Goal: Check status: Check status

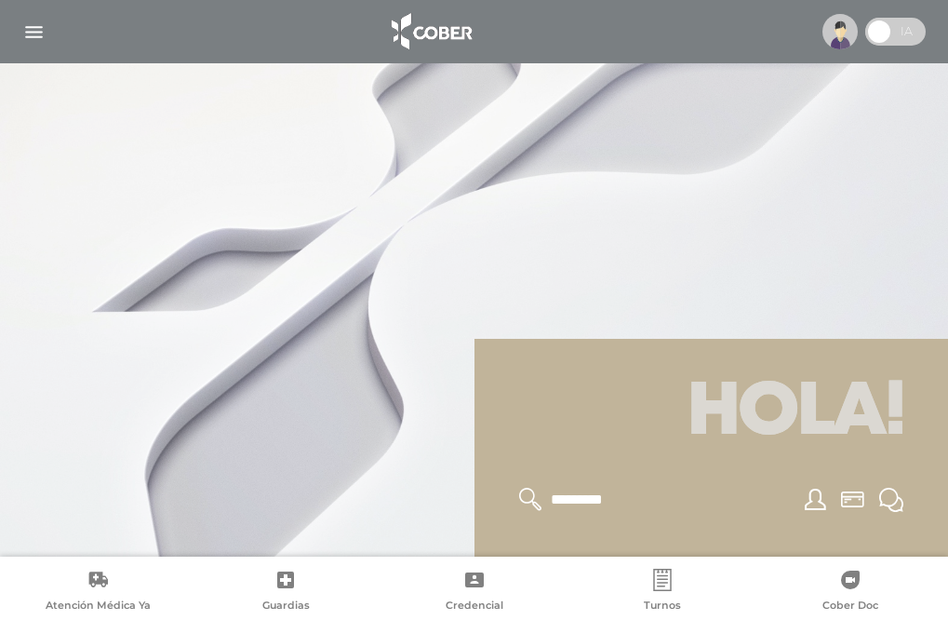
click at [37, 34] on img "button" at bounding box center [33, 31] width 23 height 23
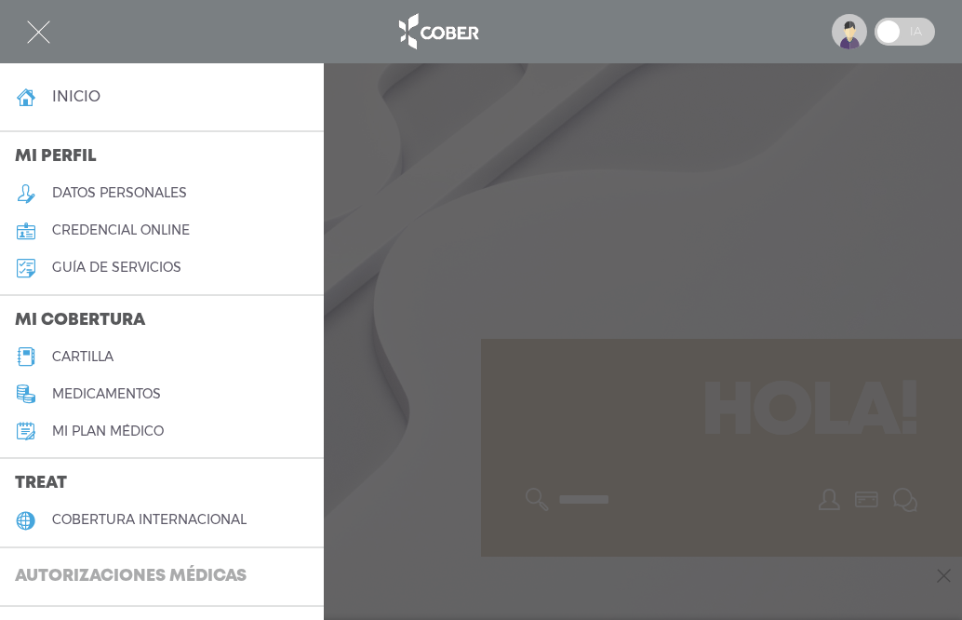
click at [156, 578] on h3 "Autorizaciones médicas" at bounding box center [131, 576] width 262 height 35
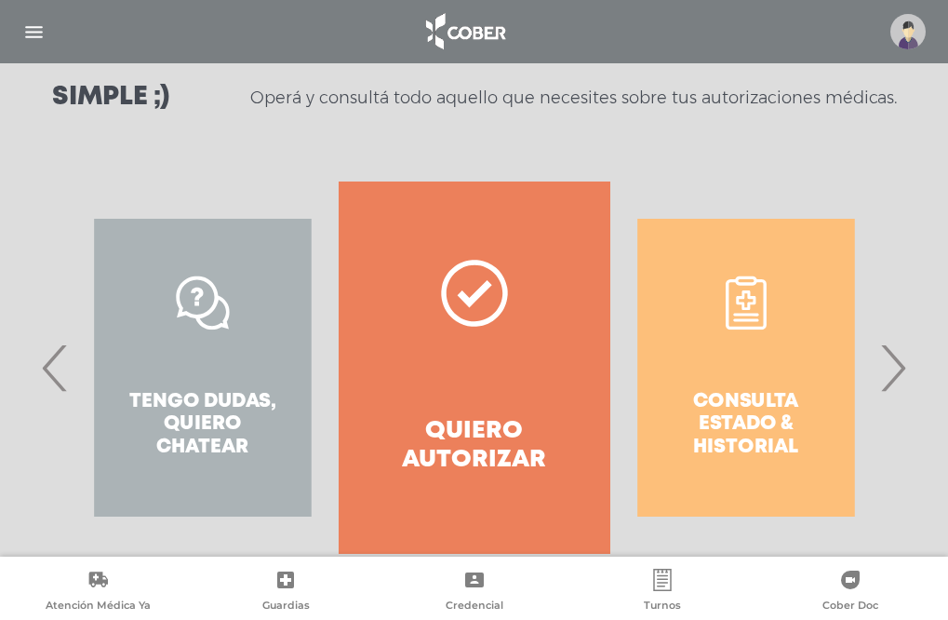
scroll to position [275, 0]
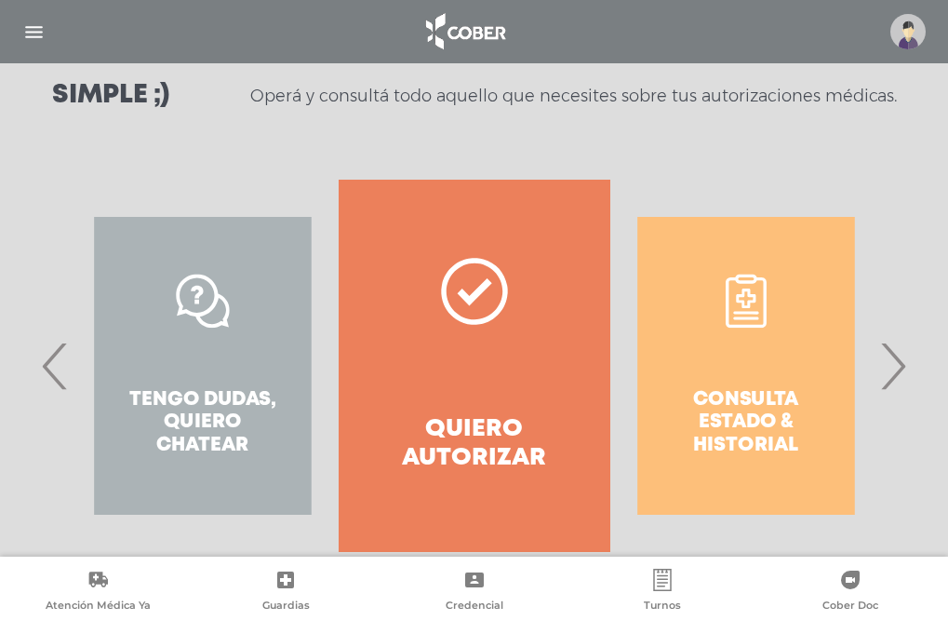
click at [737, 402] on div "Consulta estado & historial" at bounding box center [747, 366] width 272 height 372
click at [756, 304] on div "Consulta estado & historial" at bounding box center [747, 366] width 272 height 372
click at [735, 307] on div "Consulta estado & historial" at bounding box center [747, 366] width 272 height 372
click at [738, 344] on div "Consulta estado & historial" at bounding box center [747, 366] width 272 height 372
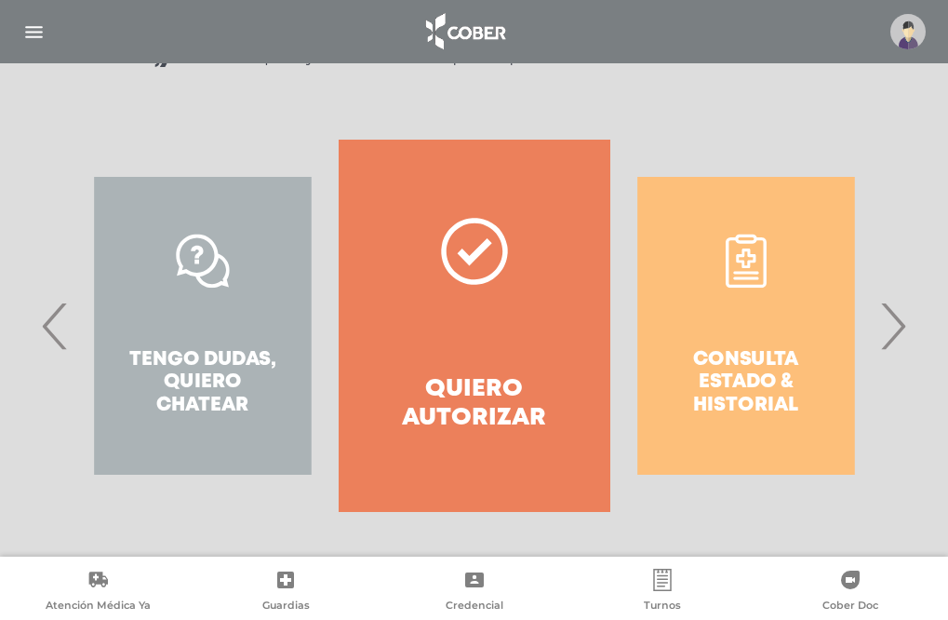
click at [730, 371] on div "Consulta estado & historial" at bounding box center [747, 326] width 272 height 372
click at [747, 324] on div "Consulta estado & historial" at bounding box center [747, 326] width 272 height 372
click at [811, 247] on div "Consulta estado & historial" at bounding box center [747, 326] width 272 height 372
click at [700, 217] on div "Consulta estado & historial" at bounding box center [747, 326] width 272 height 372
click at [678, 254] on div "Consulta estado & historial" at bounding box center [747, 326] width 272 height 372
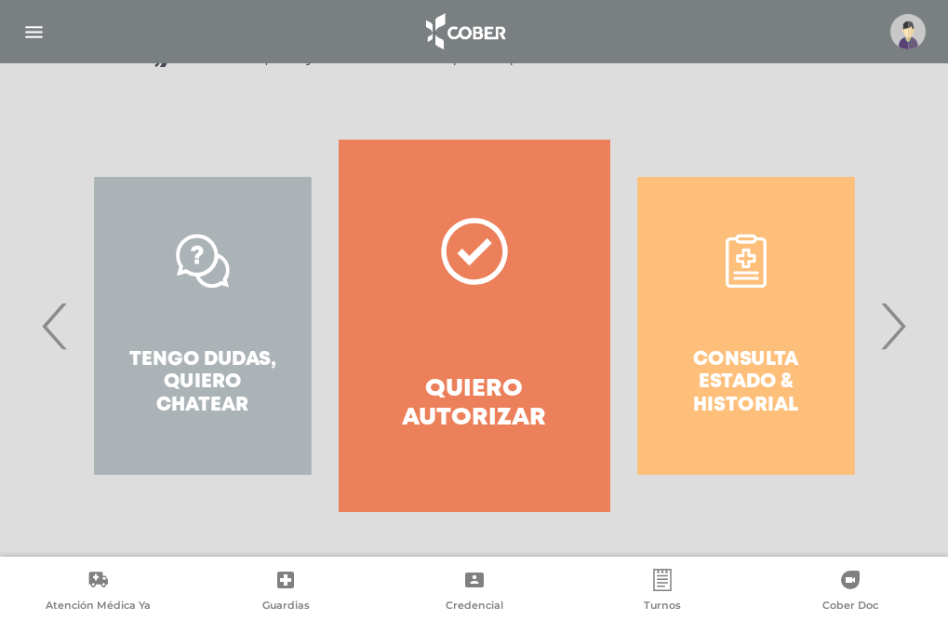
click at [765, 414] on div "Consulta estado & historial" at bounding box center [747, 326] width 272 height 372
click at [750, 379] on div "Consulta estado & historial" at bounding box center [747, 326] width 272 height 372
click at [747, 354] on div "Consulta estado & historial" at bounding box center [747, 326] width 272 height 372
click at [747, 328] on div "Consulta estado & historial" at bounding box center [747, 326] width 272 height 372
click at [747, 265] on div "Consulta estado & historial" at bounding box center [747, 326] width 272 height 372
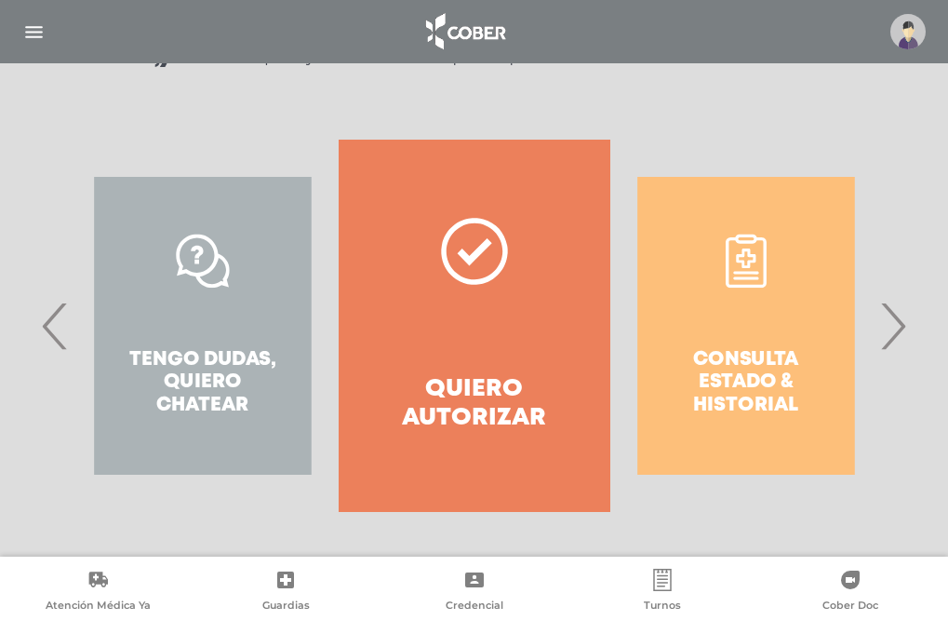
click at [688, 270] on div "Consulta estado & historial" at bounding box center [747, 326] width 272 height 372
click at [744, 258] on div "Consulta estado & historial" at bounding box center [747, 326] width 272 height 372
click at [812, 258] on div "Consulta estado & historial" at bounding box center [747, 326] width 272 height 372
click at [695, 254] on div "Consulta estado & historial" at bounding box center [747, 326] width 272 height 372
click at [678, 203] on div "Consulta estado & historial" at bounding box center [747, 326] width 272 height 372
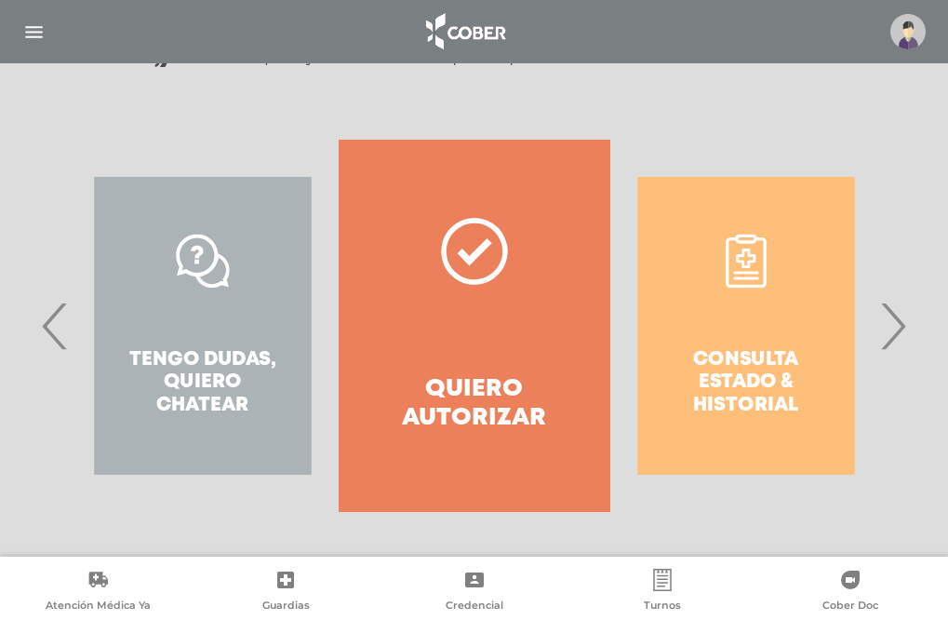
click at [890, 341] on span "›" at bounding box center [893, 325] width 36 height 101
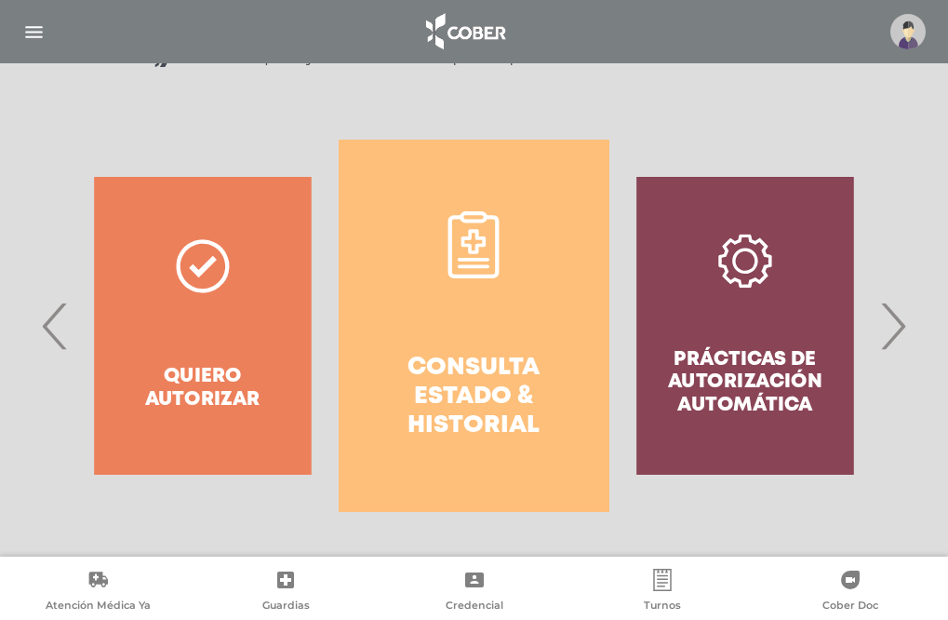
click at [889, 342] on span "›" at bounding box center [893, 325] width 36 height 101
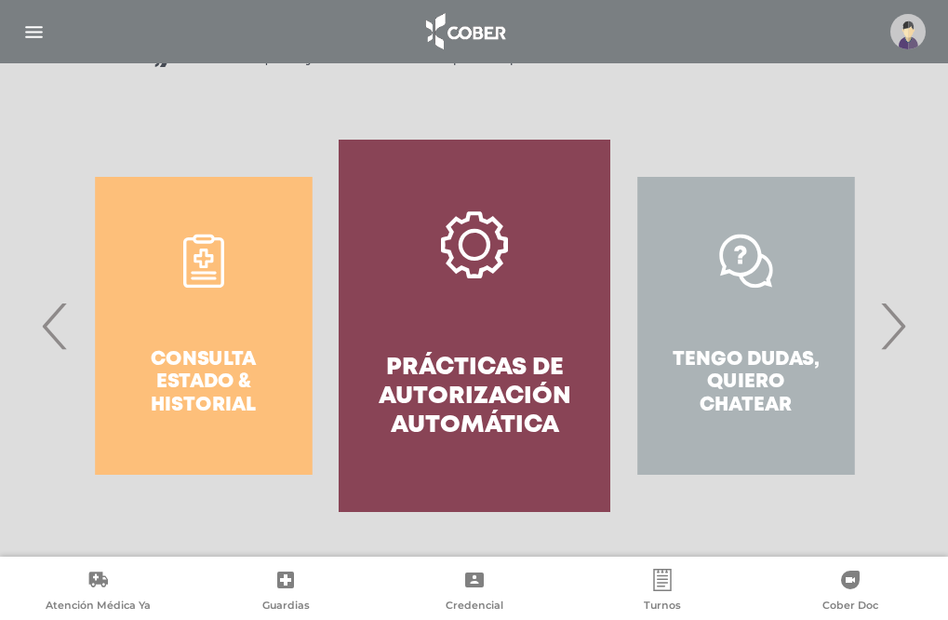
click at [495, 396] on h4 "Prácticas de autorización automática" at bounding box center [474, 397] width 205 height 87
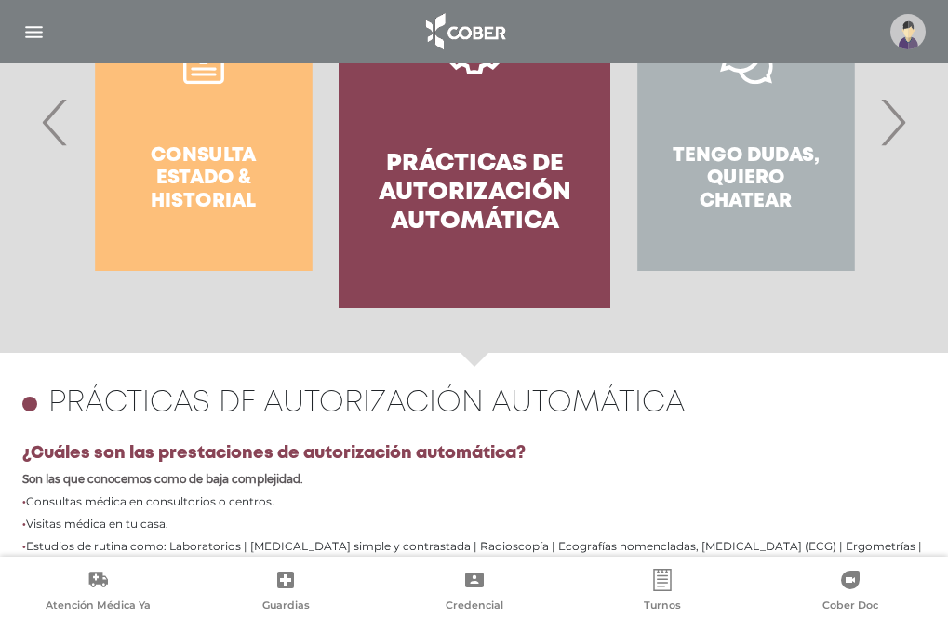
scroll to position [307, 0]
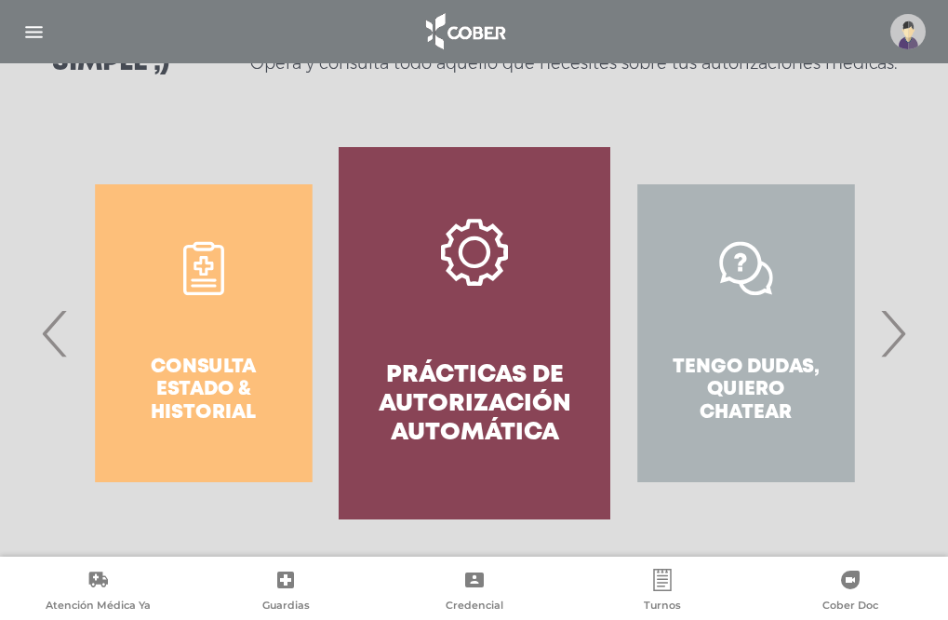
click at [211, 376] on div "Consulta estado & historial" at bounding box center [204, 333] width 272 height 372
click at [206, 370] on div "Consulta estado & historial" at bounding box center [204, 333] width 272 height 372
click at [198, 276] on div "Consulta estado & historial" at bounding box center [204, 333] width 272 height 372
click at [897, 344] on span "›" at bounding box center [893, 333] width 36 height 101
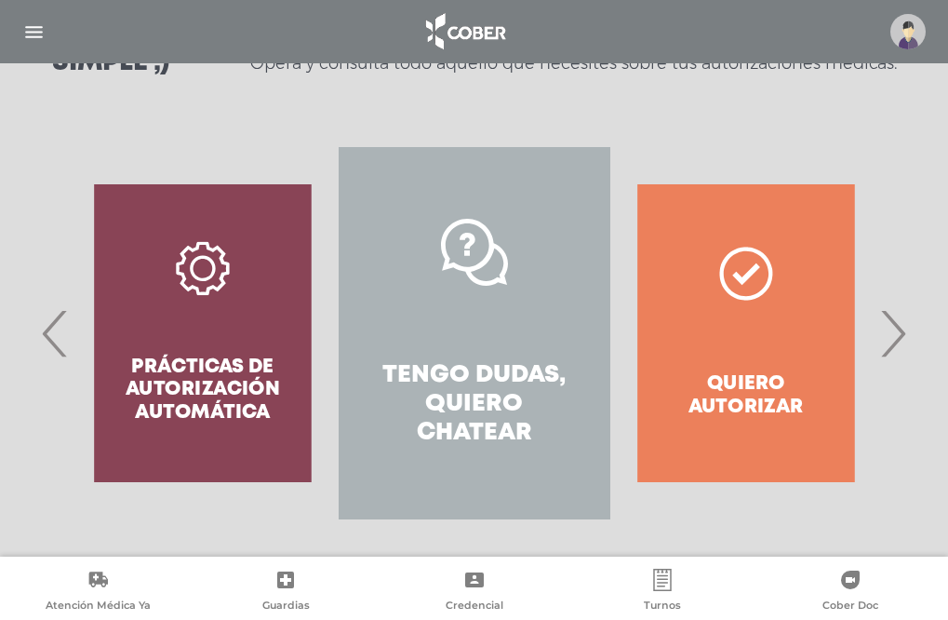
click at [896, 345] on span "›" at bounding box center [893, 333] width 36 height 101
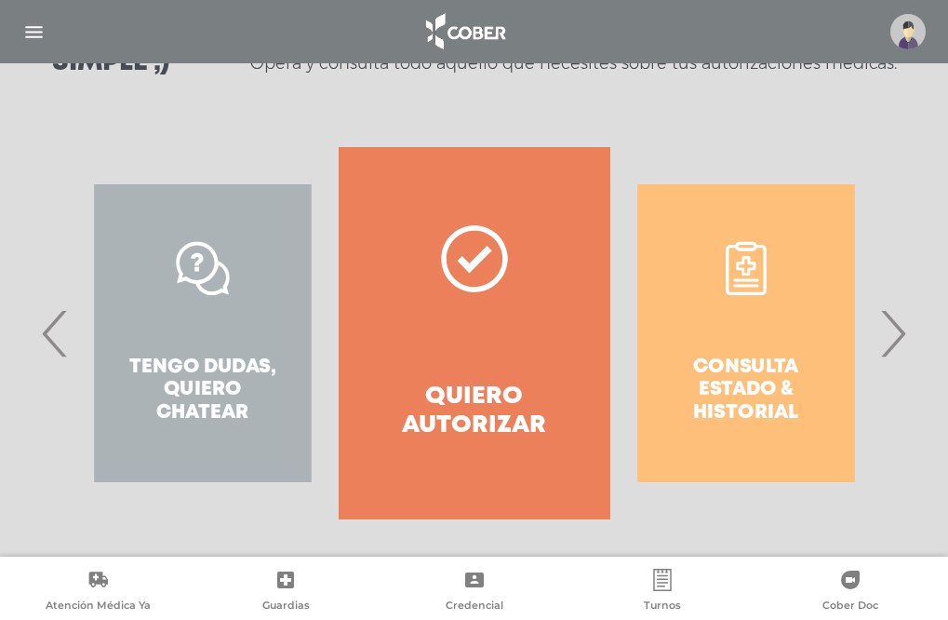
click at [896, 345] on span "›" at bounding box center [893, 333] width 36 height 101
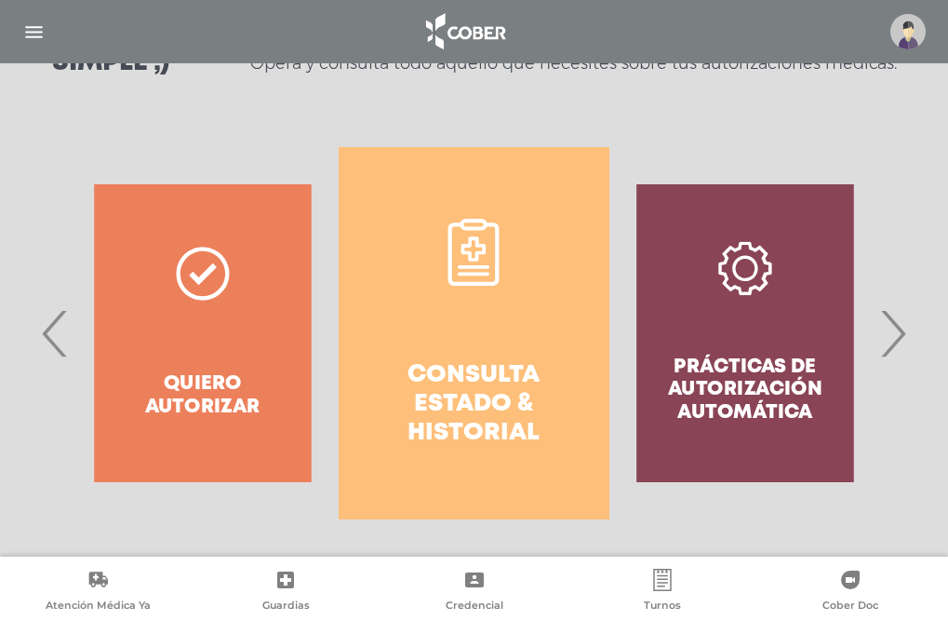
click at [732, 384] on div "Prácticas de autorización automática" at bounding box center [746, 333] width 272 height 372
click at [730, 315] on div "Prácticas de autorización automática" at bounding box center [746, 333] width 272 height 372
click at [702, 277] on div "Prácticas de autorización automática" at bounding box center [746, 333] width 272 height 372
click at [739, 265] on div "Prácticas de autorización automática" at bounding box center [746, 333] width 272 height 372
click at [765, 266] on div "Prácticas de autorización automática" at bounding box center [746, 333] width 272 height 372
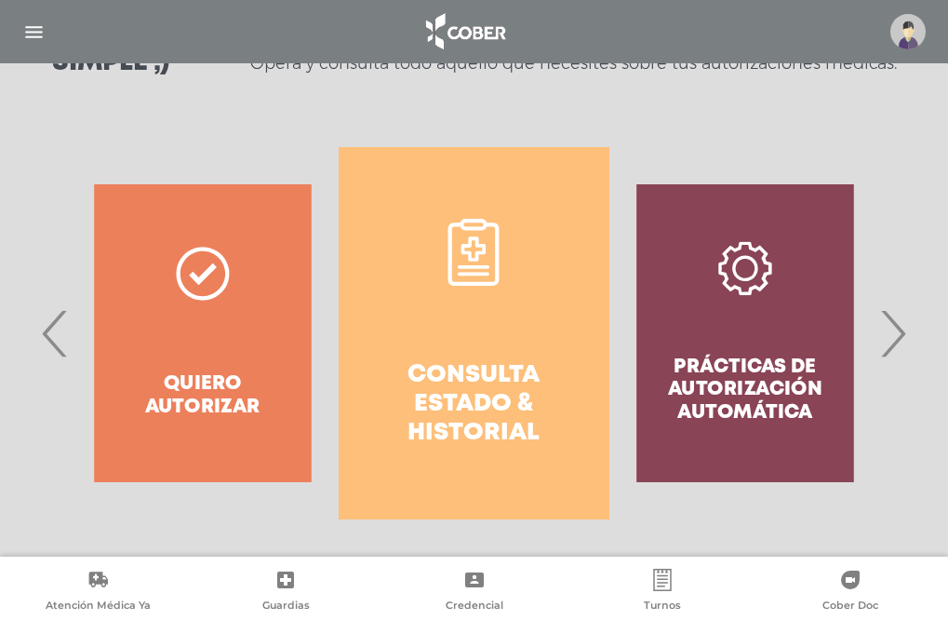
click at [792, 262] on div "Prácticas de autorización automática" at bounding box center [746, 333] width 272 height 372
click at [804, 262] on div "Prácticas de autorización automática" at bounding box center [746, 333] width 272 height 372
click at [748, 278] on div "Prácticas de autorización automática" at bounding box center [746, 333] width 272 height 372
click at [893, 342] on span "›" at bounding box center [893, 333] width 36 height 101
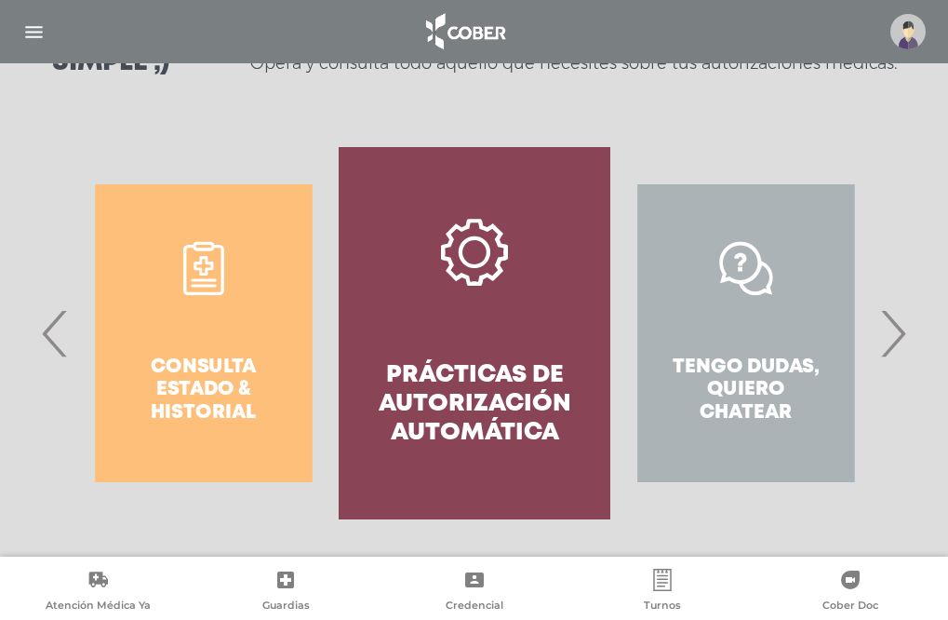
click at [892, 340] on span "›" at bounding box center [893, 333] width 36 height 101
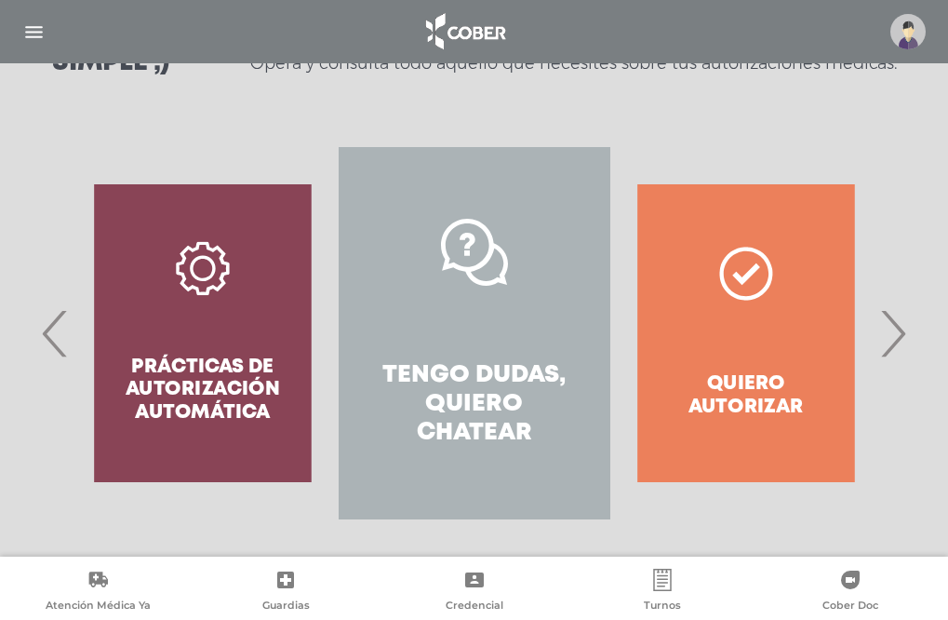
click at [899, 342] on span "›" at bounding box center [893, 333] width 36 height 101
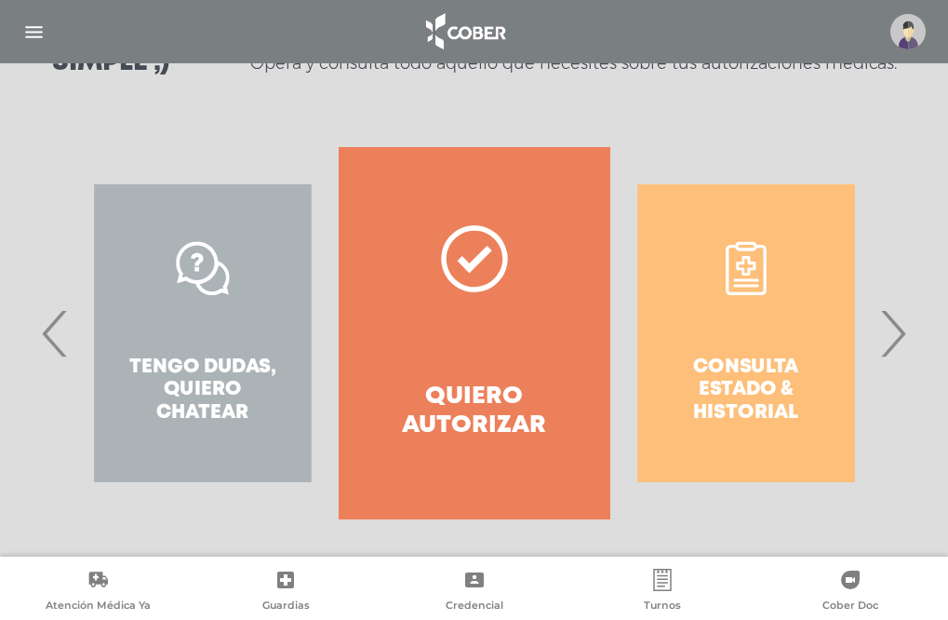
click at [777, 382] on div "Consulta estado & historial" at bounding box center [747, 333] width 272 height 372
click at [750, 387] on div "Consulta estado & historial" at bounding box center [747, 333] width 272 height 372
click at [720, 355] on div "Consulta estado & historial" at bounding box center [747, 333] width 272 height 372
click at [696, 280] on div "Consulta estado & historial" at bounding box center [747, 333] width 272 height 372
click at [707, 253] on div "Consulta estado & historial" at bounding box center [747, 333] width 272 height 372
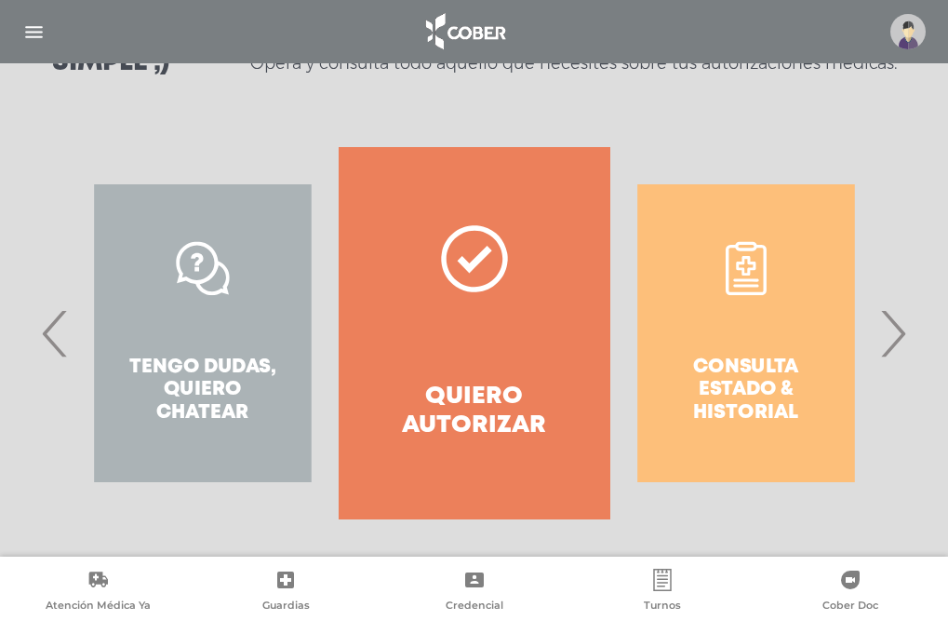
click at [746, 261] on div "Consulta estado & historial" at bounding box center [747, 333] width 272 height 372
click at [753, 243] on div "Consulta estado & historial" at bounding box center [747, 333] width 272 height 372
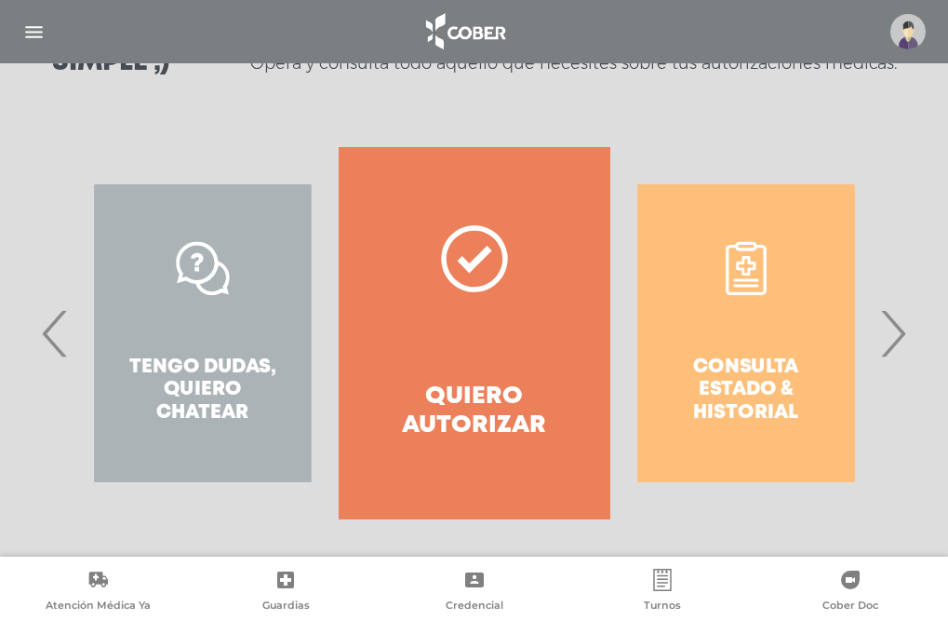
click at [746, 215] on div "Consulta estado & historial" at bounding box center [747, 333] width 272 height 372
click at [685, 222] on div "Consulta estado & historial" at bounding box center [747, 333] width 272 height 372
click at [810, 217] on div "Consulta estado & historial" at bounding box center [747, 333] width 272 height 372
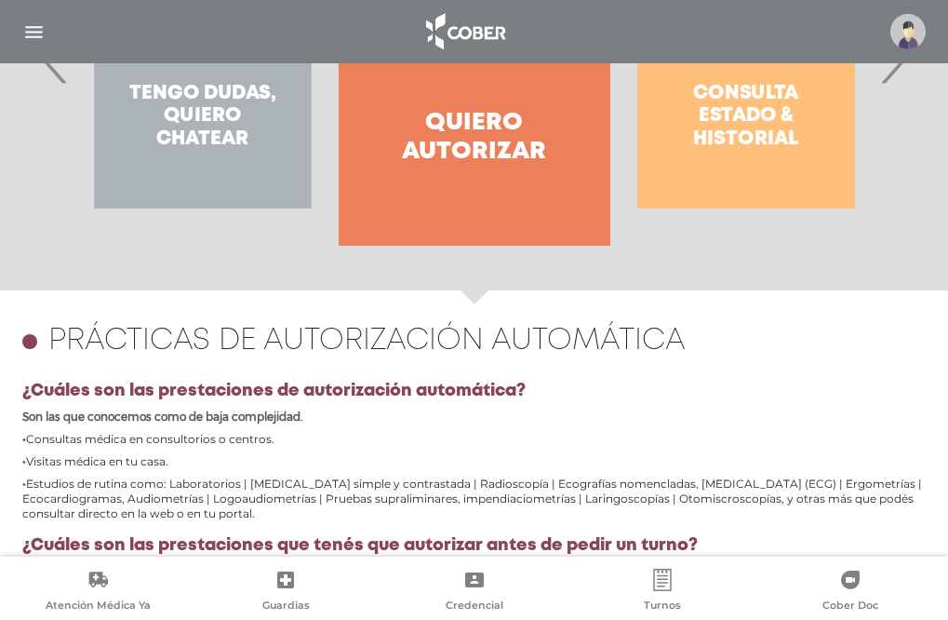
scroll to position [302, 0]
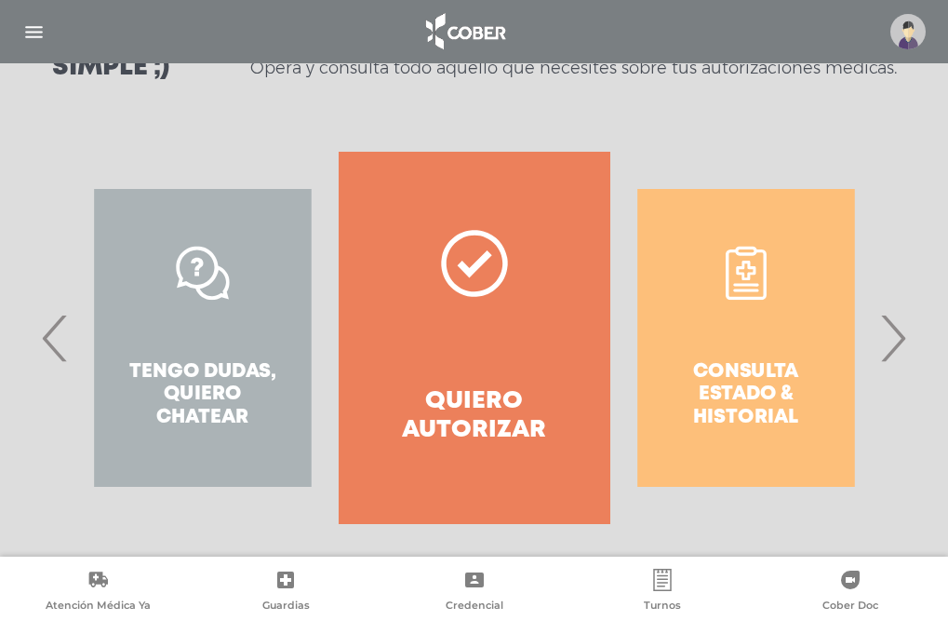
click at [745, 381] on div "Consulta estado & historial" at bounding box center [747, 338] width 272 height 372
drag, startPoint x: 745, startPoint y: 381, endPoint x: 745, endPoint y: 403, distance: 22.3
click at [745, 403] on div "Consulta estado & historial" at bounding box center [747, 338] width 272 height 372
click at [747, 410] on div "Consulta estado & historial" at bounding box center [747, 338] width 272 height 372
click at [752, 423] on div "Consulta estado & historial" at bounding box center [747, 338] width 272 height 372
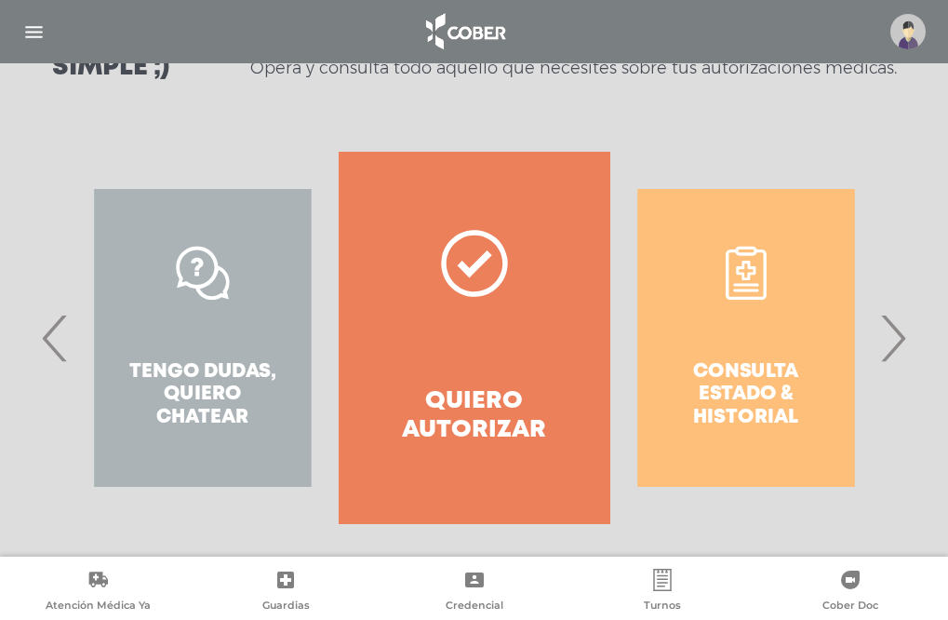
click at [739, 438] on div "Consulta estado & historial" at bounding box center [747, 338] width 272 height 372
click at [688, 434] on div "Consulta estado & historial" at bounding box center [747, 338] width 272 height 372
drag, startPoint x: 682, startPoint y: 409, endPoint x: 683, endPoint y: 386, distance: 23.3
click at [682, 408] on div "Consulta estado & historial" at bounding box center [747, 338] width 272 height 372
drag, startPoint x: 683, startPoint y: 386, endPoint x: 704, endPoint y: 372, distance: 24.8
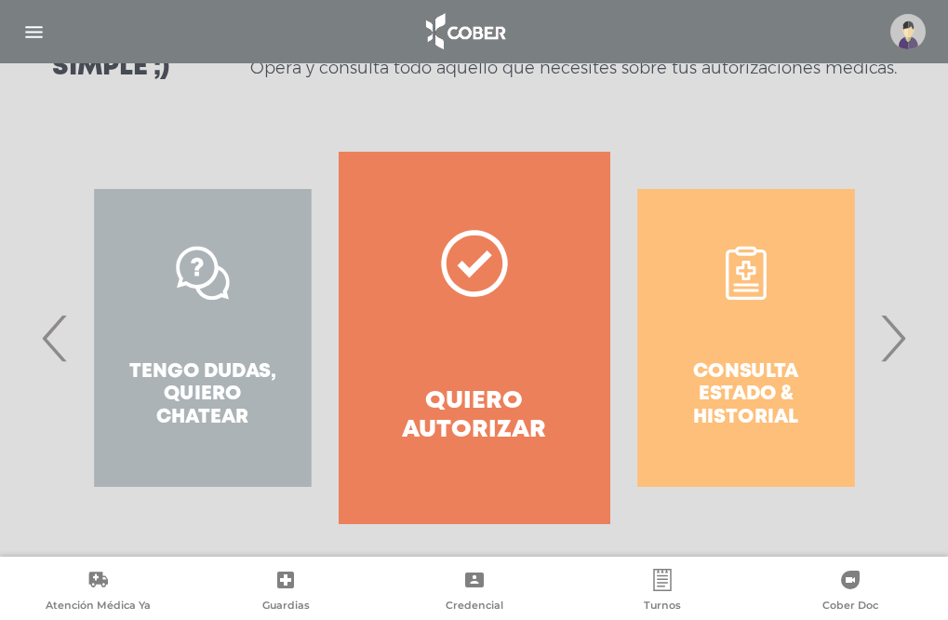
click at [684, 386] on div "Consulta estado & historial" at bounding box center [747, 338] width 272 height 372
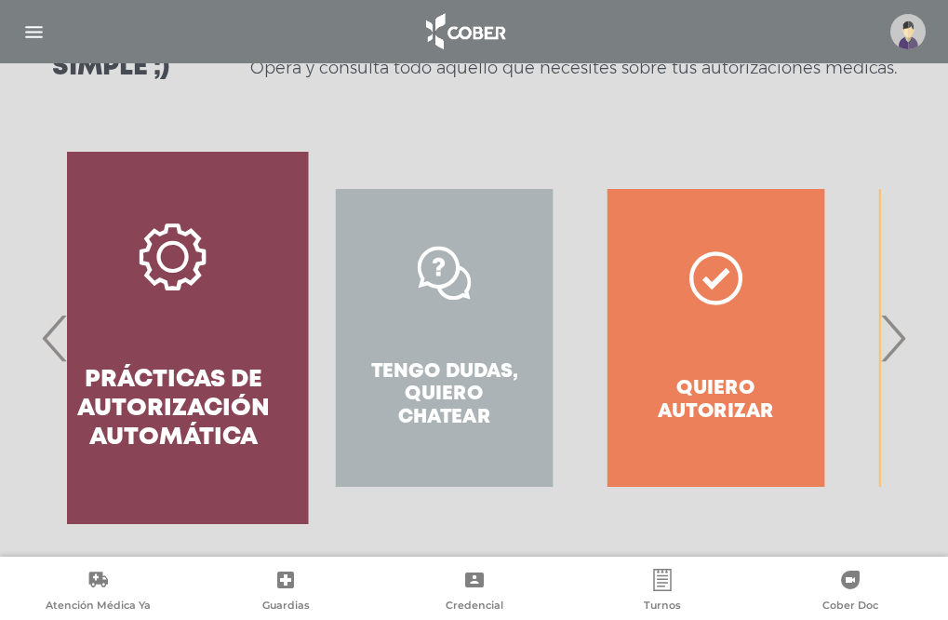
click at [705, 373] on link "Quiero autorizar" at bounding box center [716, 338] width 217 height 298
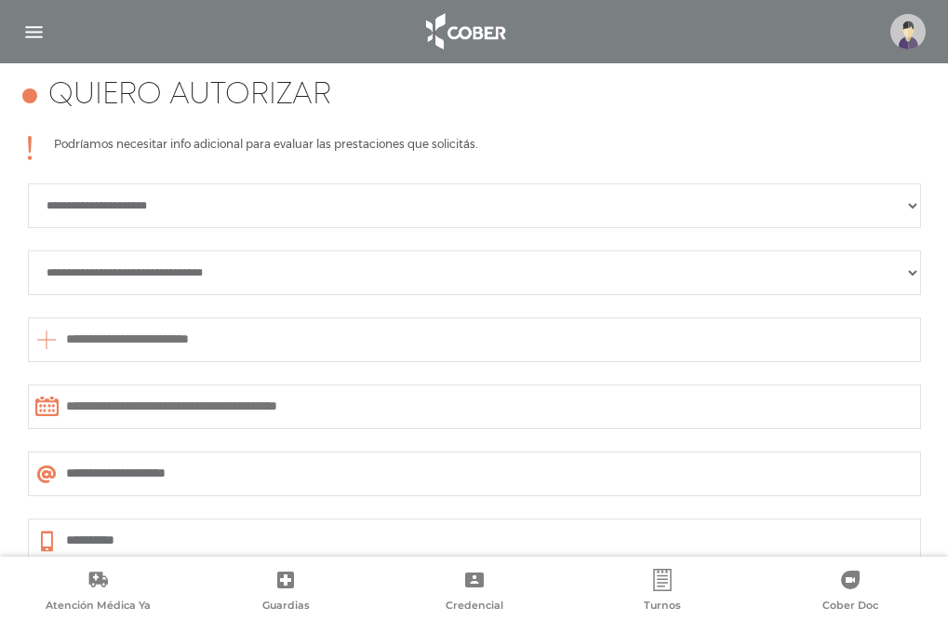
scroll to position [626, 0]
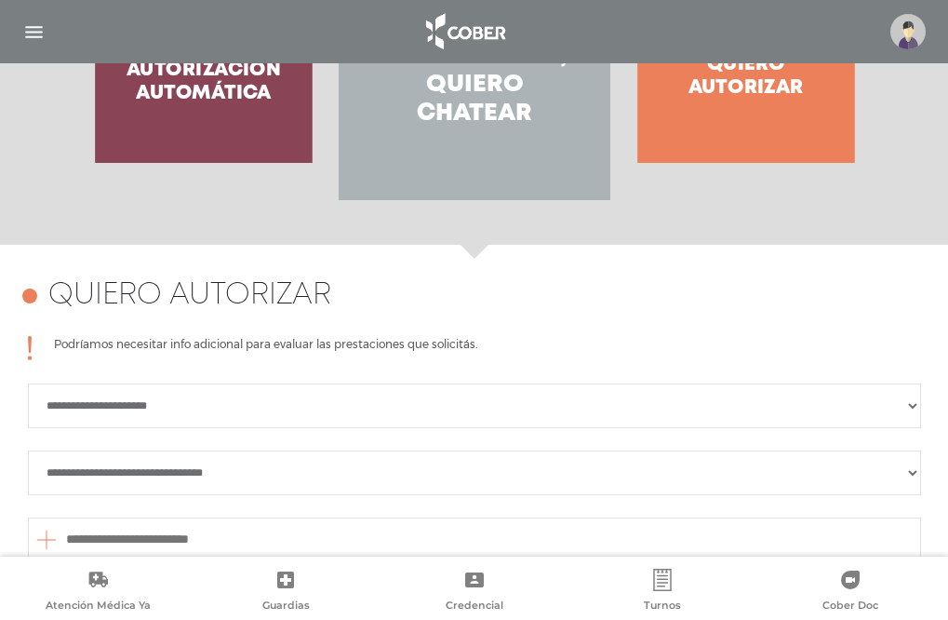
click at [933, 260] on div "**********" at bounding box center [474, 582] width 948 height 675
drag, startPoint x: 932, startPoint y: 241, endPoint x: 931, endPoint y: 220, distance: 21.4
click at [932, 240] on div "Consulta estado & historial Prácticas de autorización automática Tengo dudas, q…" at bounding box center [474, 36] width 948 height 417
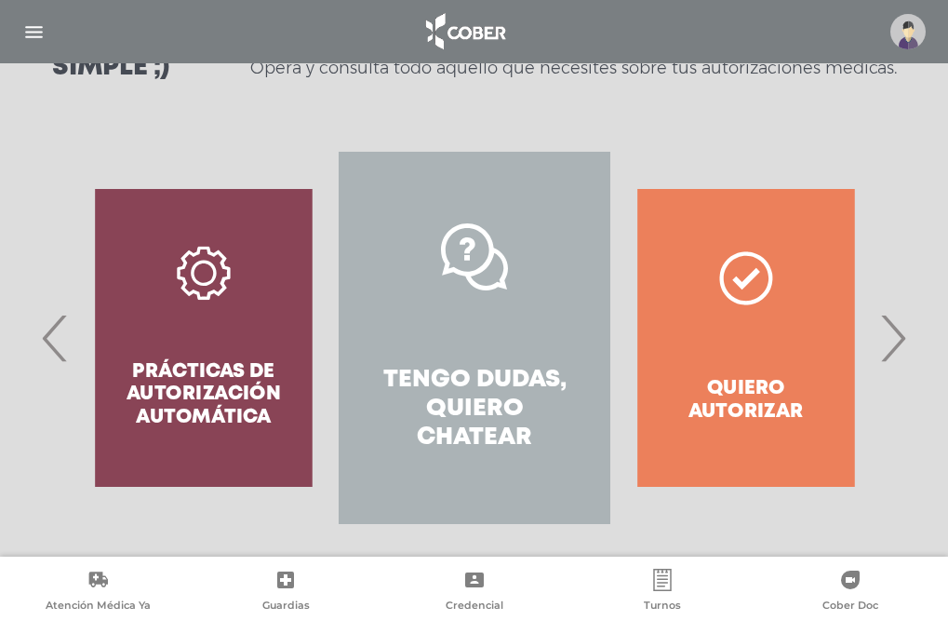
scroll to position [294, 0]
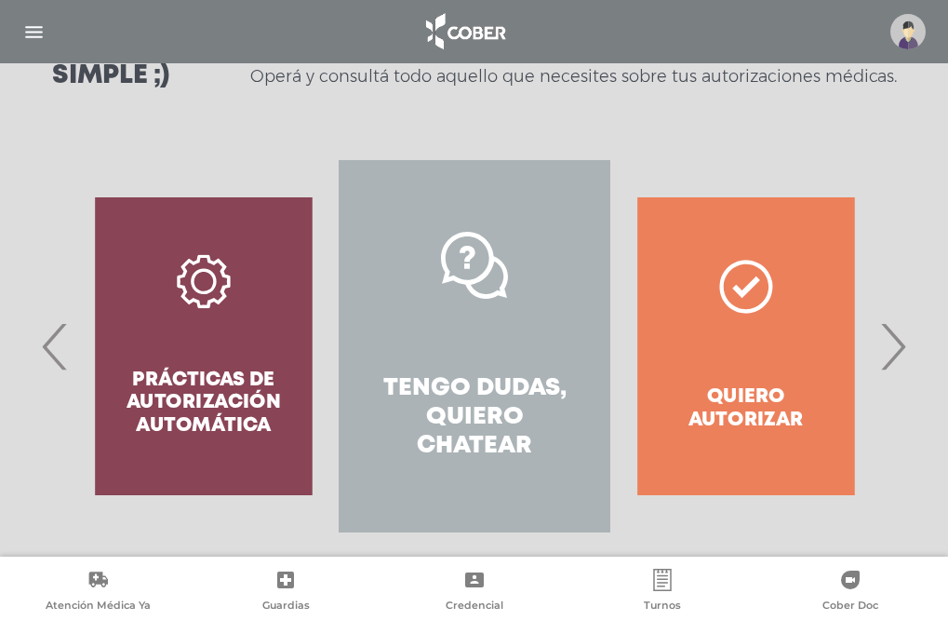
click at [901, 359] on span "›" at bounding box center [893, 346] width 36 height 101
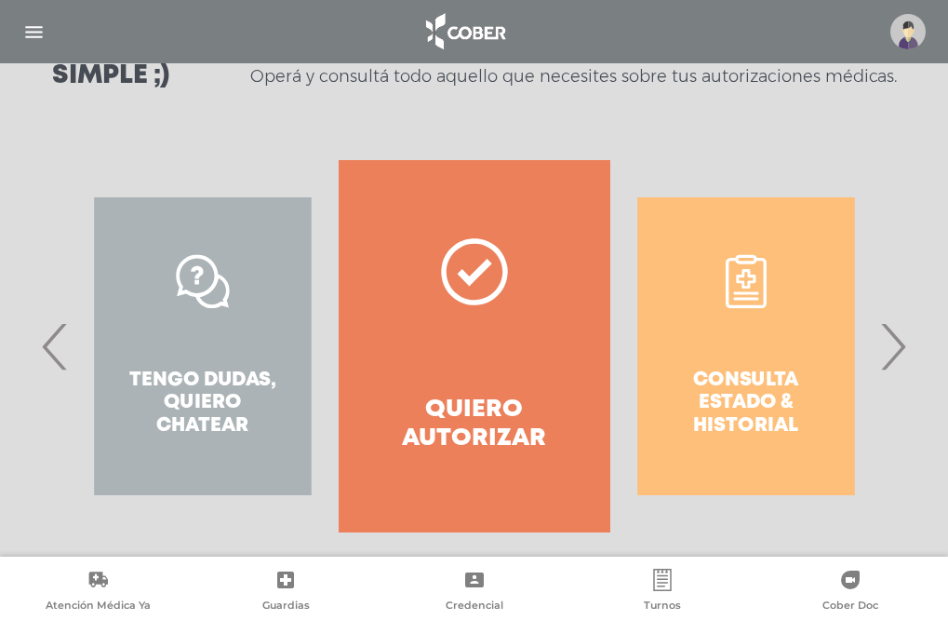
click at [747, 399] on div "Consulta estado & historial" at bounding box center [747, 346] width 272 height 372
click at [732, 314] on div "Consulta estado & historial" at bounding box center [747, 346] width 272 height 372
click at [742, 289] on div "Consulta estado & historial" at bounding box center [747, 346] width 272 height 372
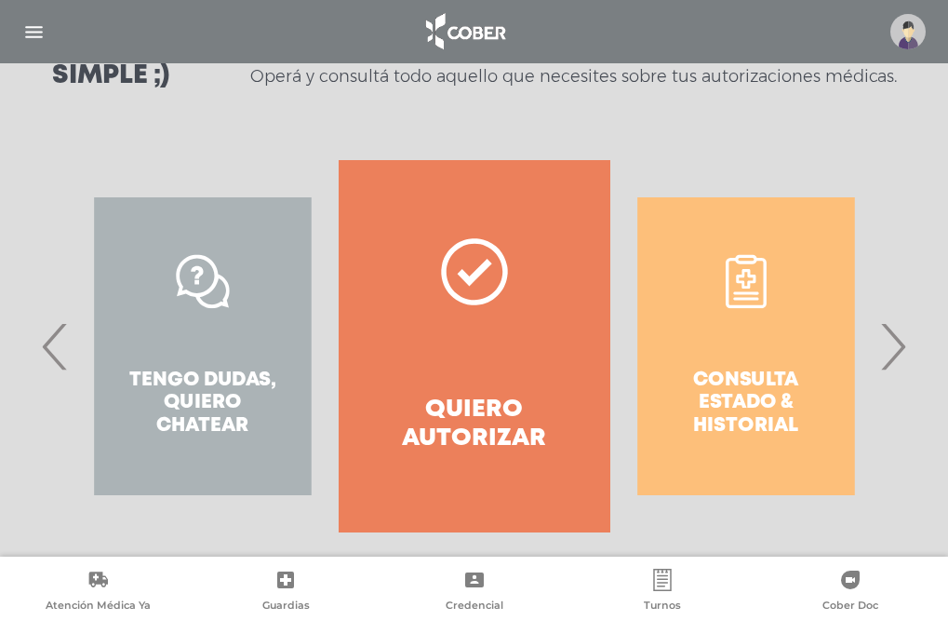
click at [742, 289] on div "Consulta estado & historial" at bounding box center [747, 346] width 272 height 372
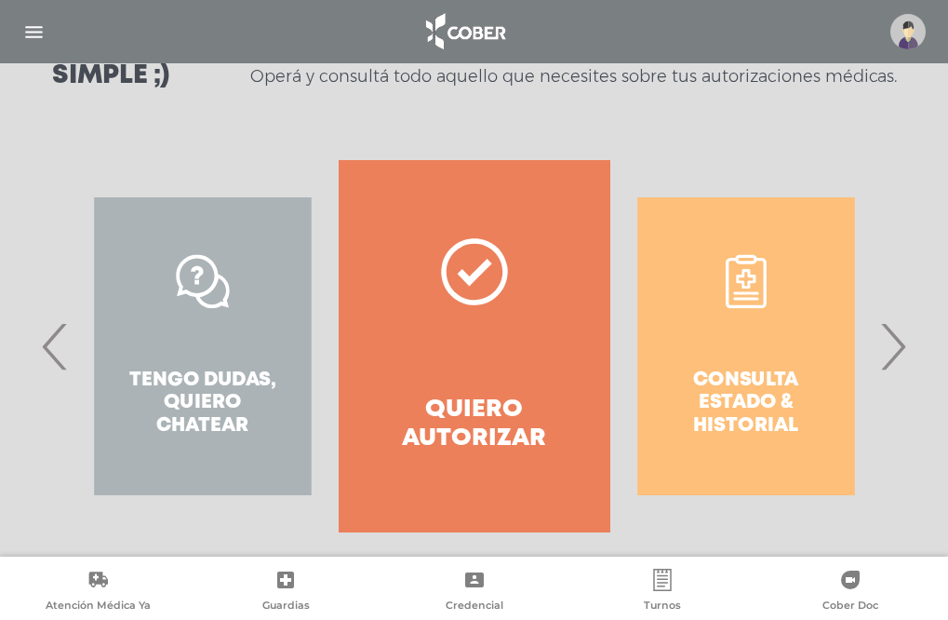
click at [742, 289] on div "Consulta estado & historial" at bounding box center [747, 346] width 272 height 372
click at [769, 413] on div "Consulta estado & historial" at bounding box center [747, 346] width 272 height 372
click at [743, 398] on div "Consulta estado & historial" at bounding box center [747, 346] width 272 height 372
click at [735, 379] on div "Consulta estado & historial" at bounding box center [747, 346] width 272 height 372
click at [738, 303] on div "Consulta estado & historial" at bounding box center [747, 346] width 272 height 372
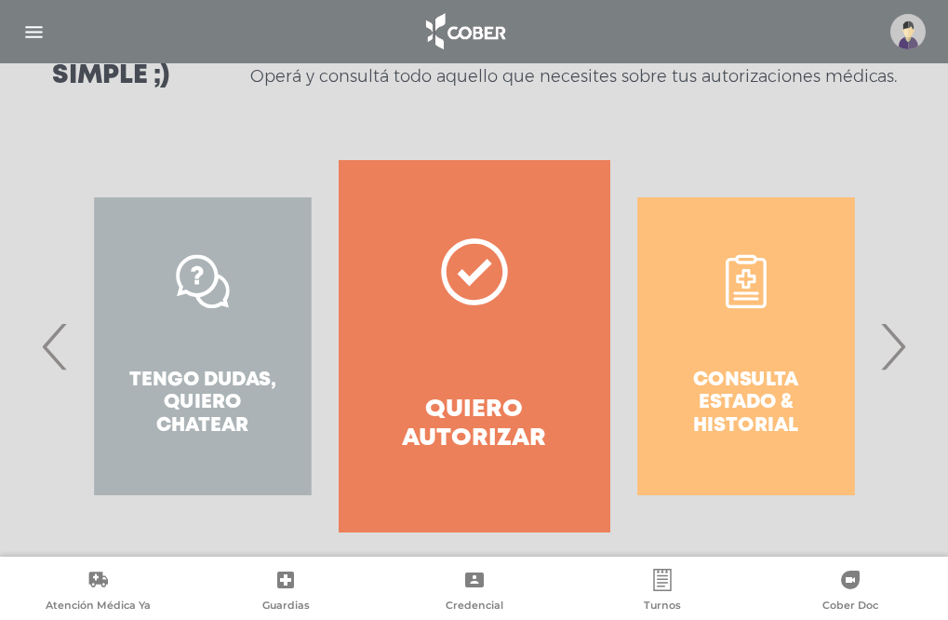
click at [741, 291] on div "Consulta estado & historial" at bounding box center [747, 346] width 272 height 372
click at [720, 279] on div "Consulta estado & historial" at bounding box center [747, 346] width 272 height 372
click at [743, 284] on div "Consulta estado & historial" at bounding box center [747, 346] width 272 height 372
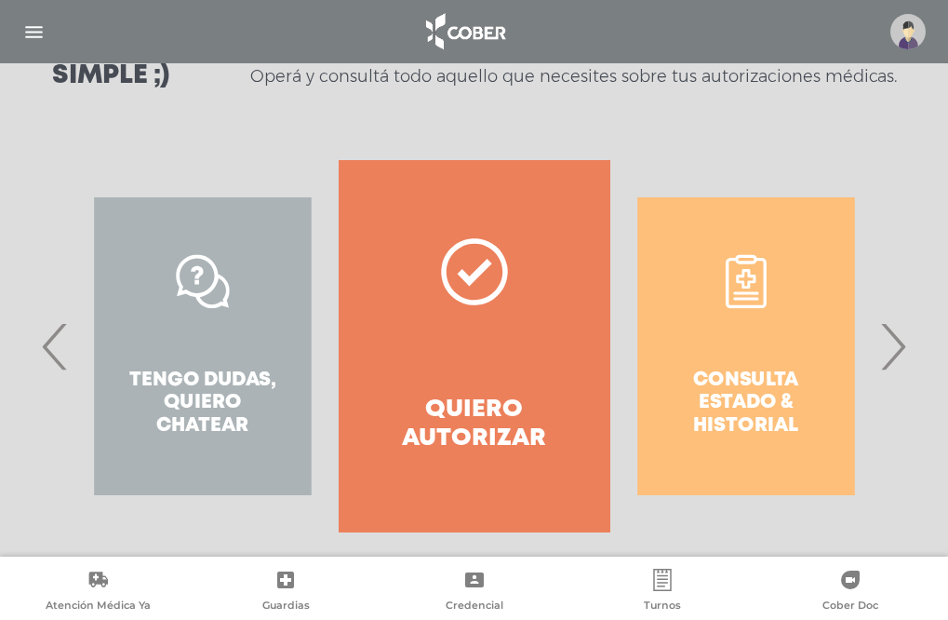
click at [744, 278] on div "Consulta estado & historial" at bounding box center [747, 346] width 272 height 372
click at [751, 235] on div "Consulta estado & historial" at bounding box center [747, 346] width 272 height 372
click at [650, 230] on div "Consulta estado & historial" at bounding box center [747, 346] width 272 height 372
drag, startPoint x: 793, startPoint y: 251, endPoint x: 795, endPoint y: 343, distance: 92.2
click at [793, 261] on div "Consulta estado & historial" at bounding box center [747, 346] width 272 height 372
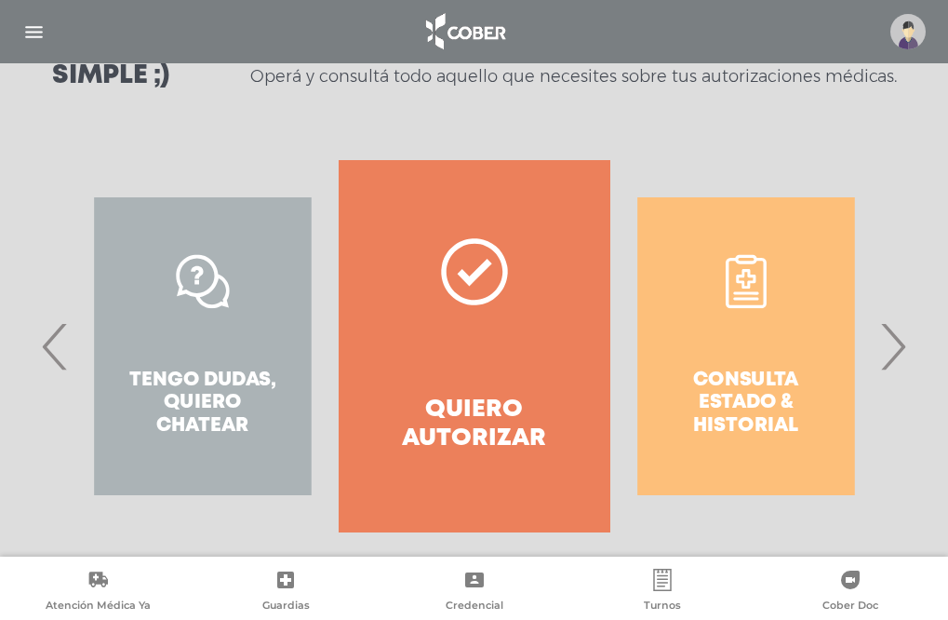
click at [796, 349] on div "Consulta estado & historial" at bounding box center [747, 346] width 272 height 372
click at [734, 363] on div "Consulta estado & historial" at bounding box center [747, 346] width 272 height 372
click at [718, 361] on div "Consulta estado & historial" at bounding box center [747, 346] width 272 height 372
click at [702, 419] on div "Consulta estado & historial" at bounding box center [747, 346] width 272 height 372
drag, startPoint x: 726, startPoint y: 413, endPoint x: 751, endPoint y: 405, distance: 26.5
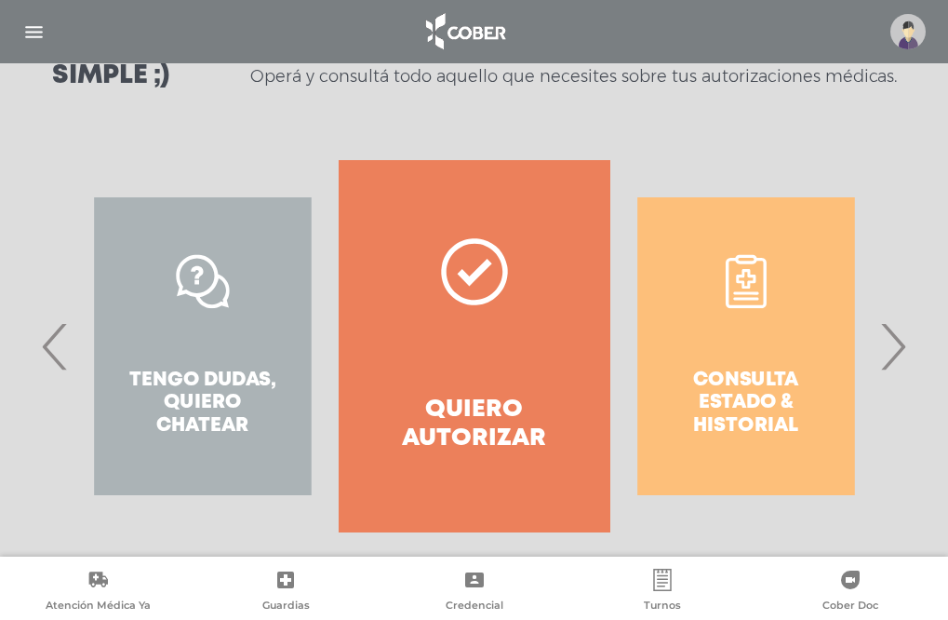
click at [728, 411] on div "Consulta estado & historial Prácticas de autorización automática Tengo dudas, q…" at bounding box center [881, 346] width 2715 height 372
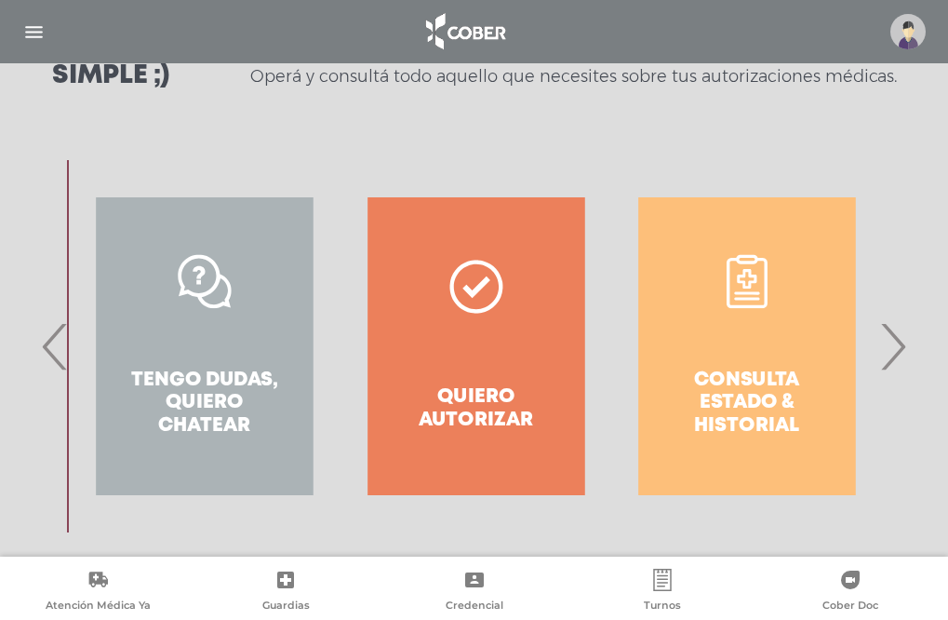
click at [751, 405] on h4 "Consulta estado & historial" at bounding box center [747, 404] width 164 height 70
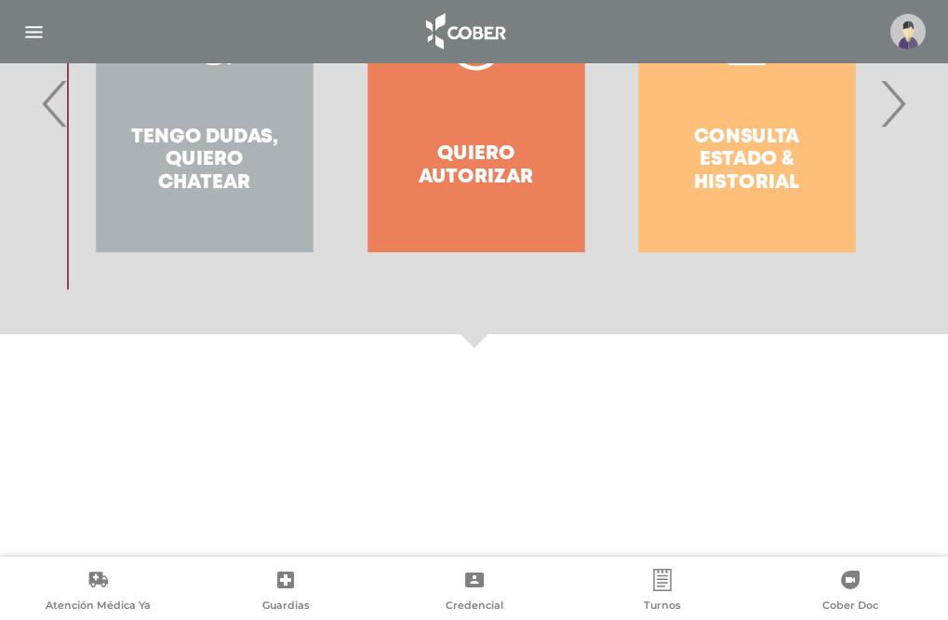
click at [765, 425] on div "Simple ;) Operá y consultá todo aquello que necesites sobre tus autorizaciones …" at bounding box center [474, 289] width 948 height 1078
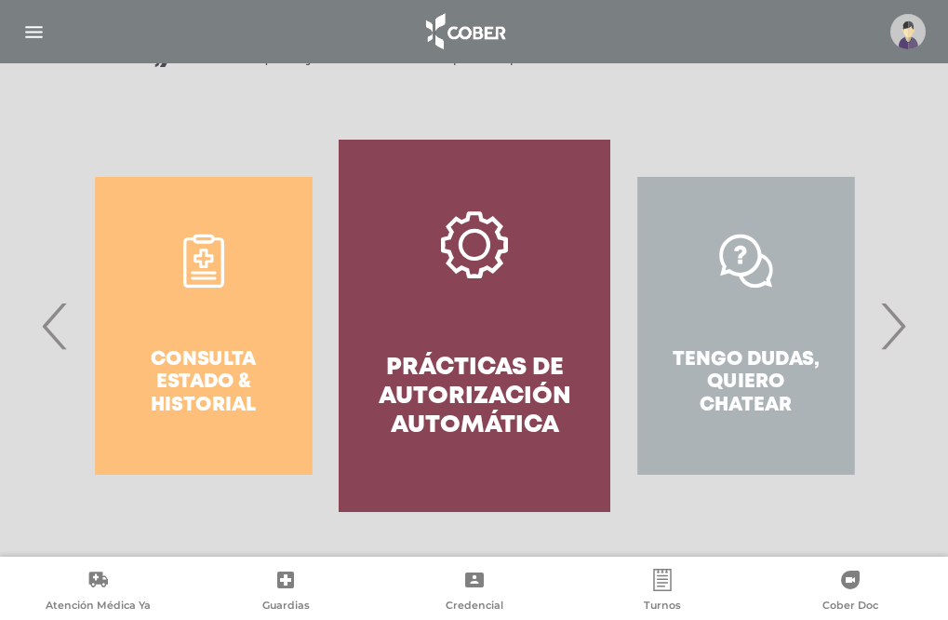
scroll to position [315, 0]
click at [184, 362] on div "Consulta estado & historial" at bounding box center [204, 326] width 272 height 372
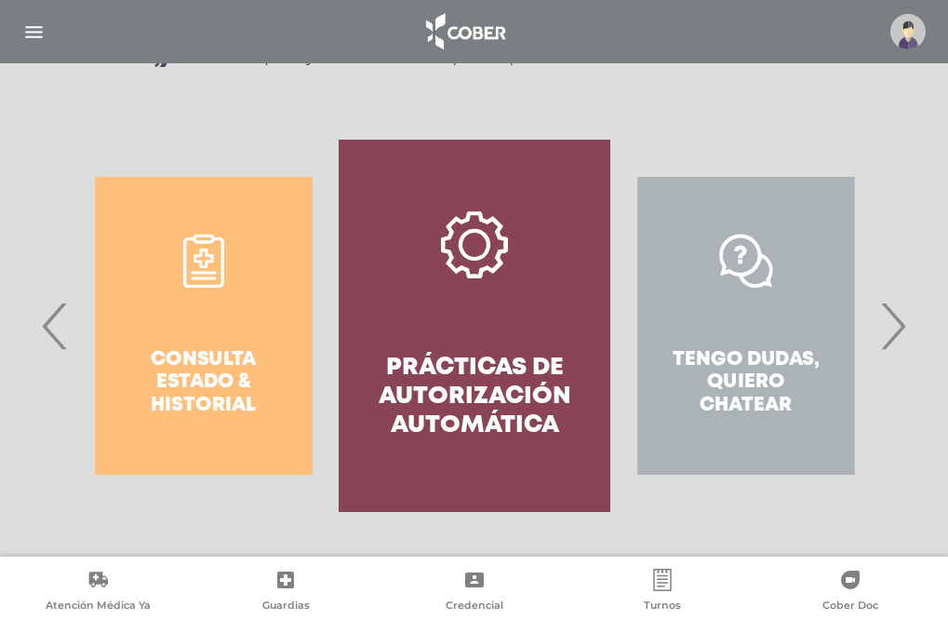
click at [183, 362] on div "Consulta estado & historial" at bounding box center [204, 326] width 272 height 372
click at [174, 306] on div "Consulta estado & historial" at bounding box center [204, 326] width 272 height 372
click at [220, 381] on div "Consulta estado & historial" at bounding box center [204, 326] width 272 height 372
drag, startPoint x: 204, startPoint y: 373, endPoint x: 184, endPoint y: 360, distance: 23.5
click at [203, 372] on div "Consulta estado & historial" at bounding box center [204, 326] width 272 height 372
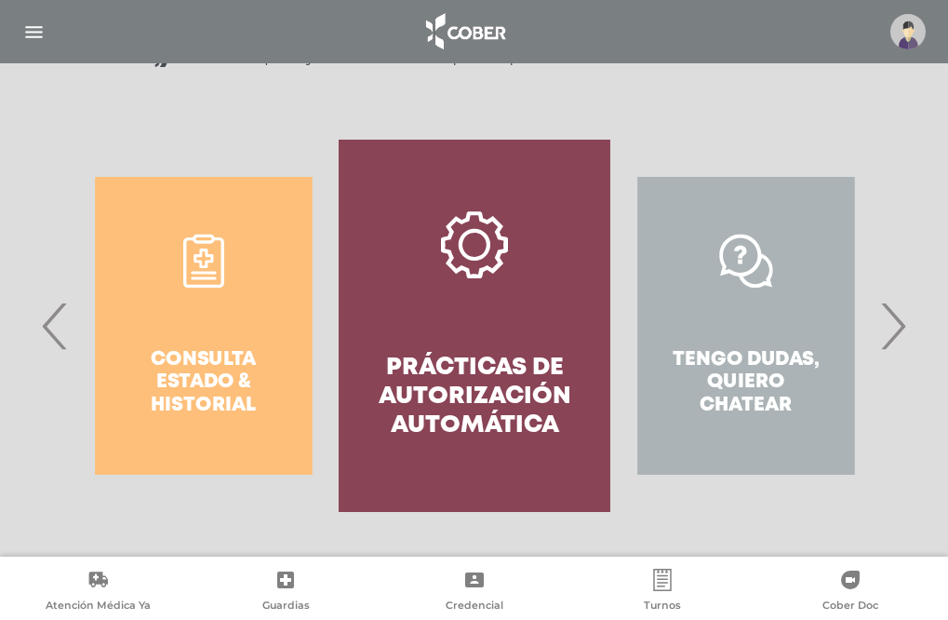
drag, startPoint x: 174, startPoint y: 334, endPoint x: 154, endPoint y: 290, distance: 48.3
click at [174, 333] on div "Consulta estado & historial" at bounding box center [204, 326] width 272 height 372
click at [153, 278] on div "Consulta estado & historial" at bounding box center [204, 326] width 272 height 372
click at [202, 267] on div "Consulta estado & historial" at bounding box center [204, 326] width 272 height 372
drag, startPoint x: 246, startPoint y: 263, endPoint x: 241, endPoint y: 241, distance: 22.8
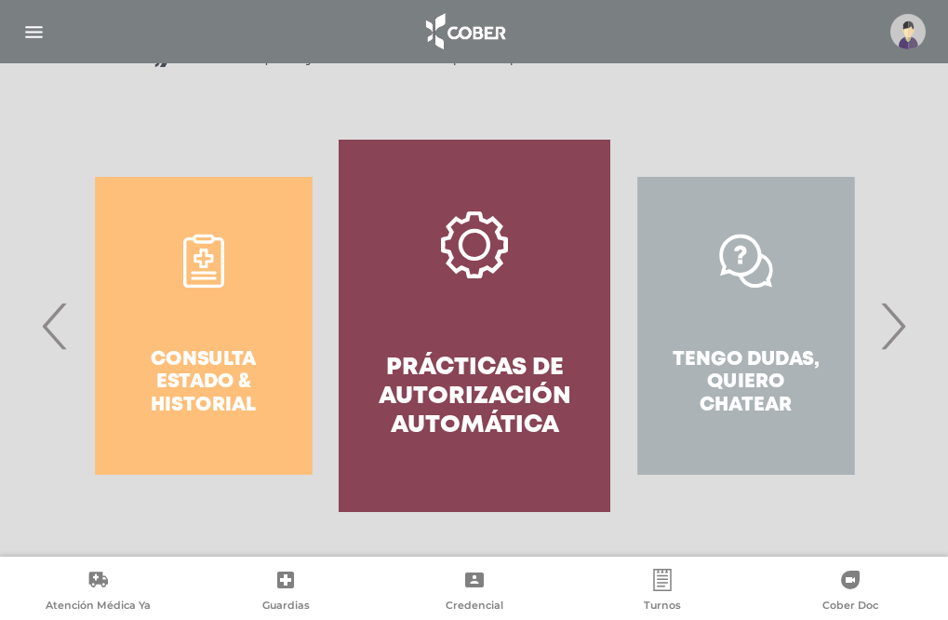
click at [246, 262] on div "Consulta estado & historial" at bounding box center [204, 326] width 272 height 372
drag, startPoint x: 241, startPoint y: 222, endPoint x: 179, endPoint y: 210, distance: 63.5
click at [239, 222] on div "Consulta estado & historial" at bounding box center [204, 326] width 272 height 372
click at [178, 209] on div "Consulta estado & historial" at bounding box center [203, 326] width 272 height 372
click at [147, 209] on div "Consulta estado & historial" at bounding box center [204, 326] width 272 height 372
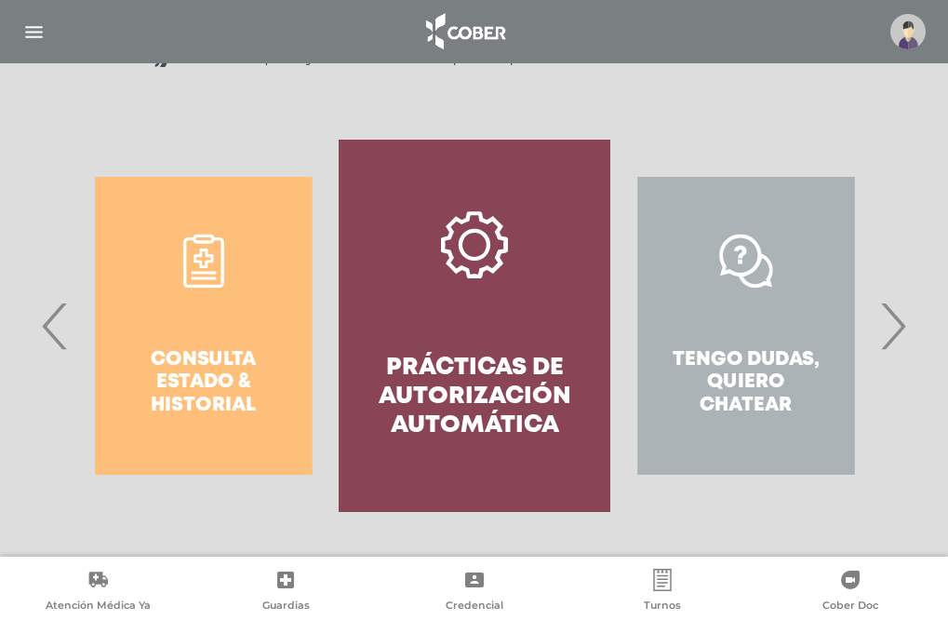
drag, startPoint x: 111, startPoint y: 274, endPoint x: 158, endPoint y: 270, distance: 47.6
click at [113, 274] on div "Consulta estado & historial" at bounding box center [204, 326] width 272 height 372
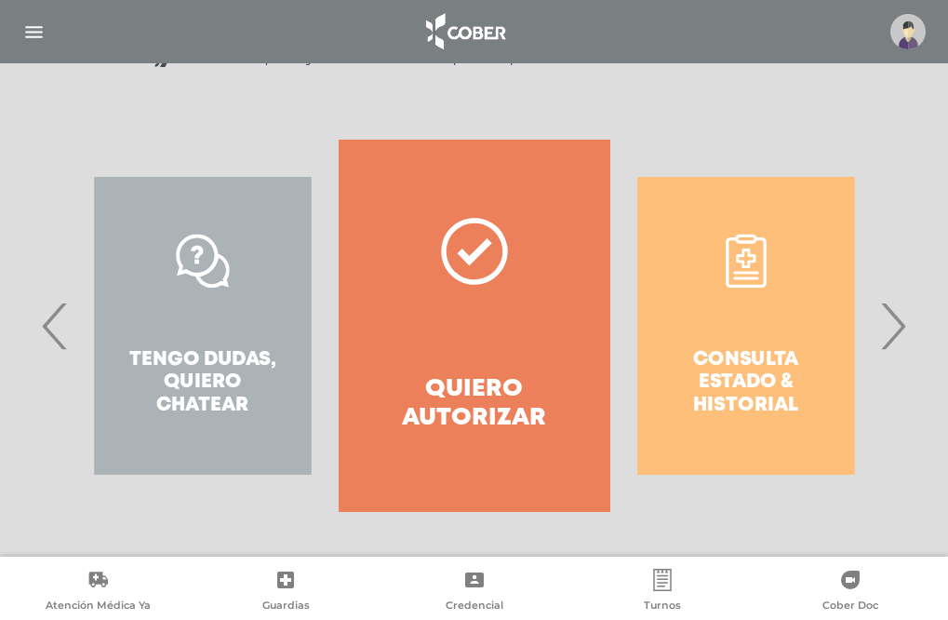
click at [785, 382] on div "Consulta estado & historial" at bounding box center [747, 326] width 272 height 372
drag, startPoint x: 755, startPoint y: 382, endPoint x: 733, endPoint y: 380, distance: 21.5
click at [749, 381] on div "Consulta estado & historial" at bounding box center [747, 326] width 272 height 372
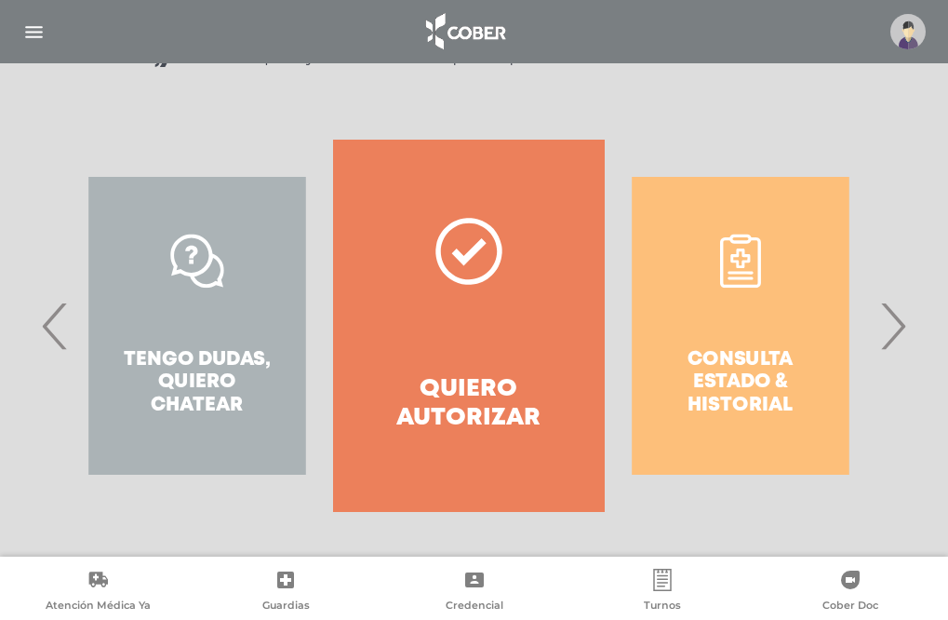
drag, startPoint x: 733, startPoint y: 380, endPoint x: 736, endPoint y: 331, distance: 48.5
click at [732, 380] on div "Consulta estado & historial" at bounding box center [741, 326] width 272 height 372
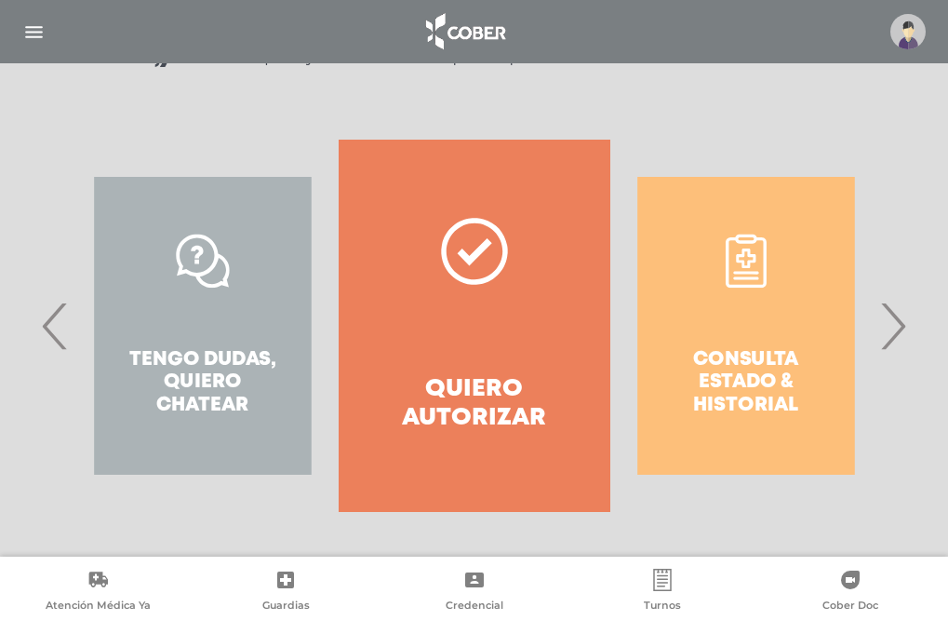
click at [746, 273] on div "Consulta estado & historial" at bounding box center [747, 326] width 272 height 372
click at [746, 265] on div "Consulta estado & historial" at bounding box center [747, 326] width 272 height 372
click at [748, 258] on div "Consulta estado & historial" at bounding box center [747, 326] width 272 height 372
click at [747, 258] on div "Consulta estado & historial" at bounding box center [747, 326] width 272 height 372
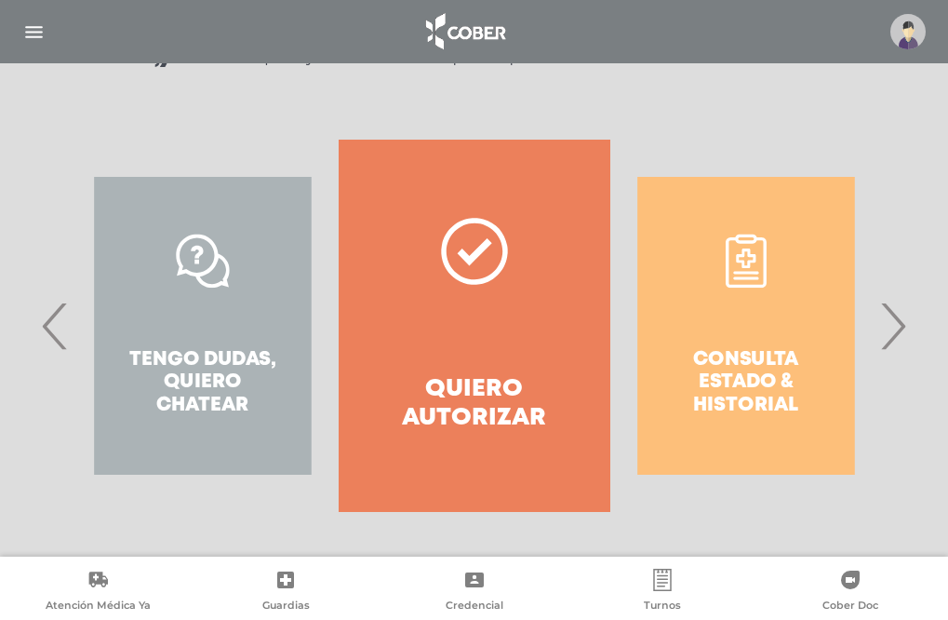
click at [747, 260] on div "Consulta estado & historial" at bounding box center [747, 326] width 272 height 372
click at [738, 288] on div "Consulta estado & historial" at bounding box center [747, 326] width 272 height 372
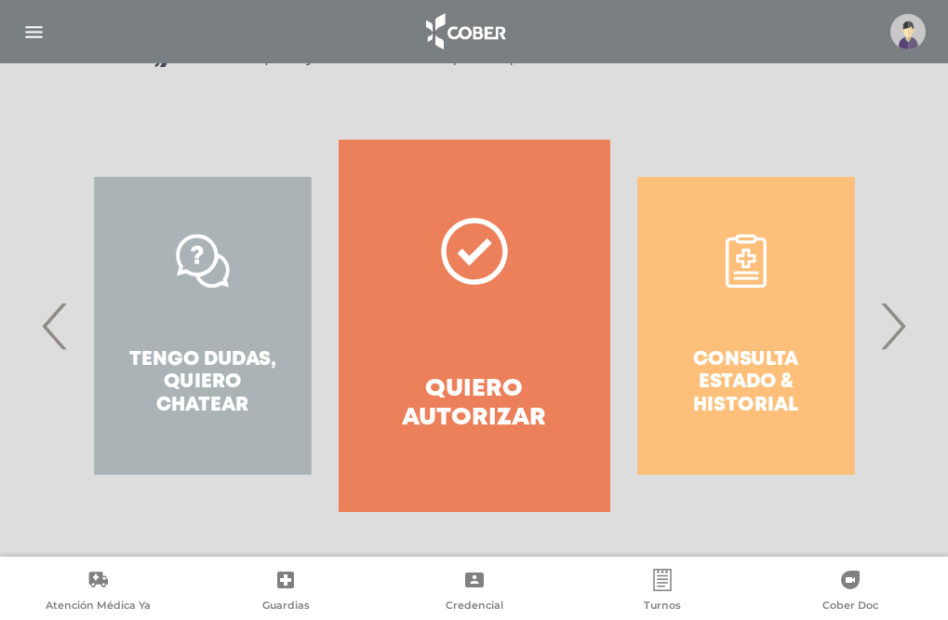
click at [734, 342] on div "Consulta estado & historial" at bounding box center [747, 326] width 272 height 372
click at [734, 372] on div "Consulta estado & historial" at bounding box center [747, 326] width 272 height 372
click at [720, 402] on div "Consulta estado & historial" at bounding box center [747, 326] width 272 height 372
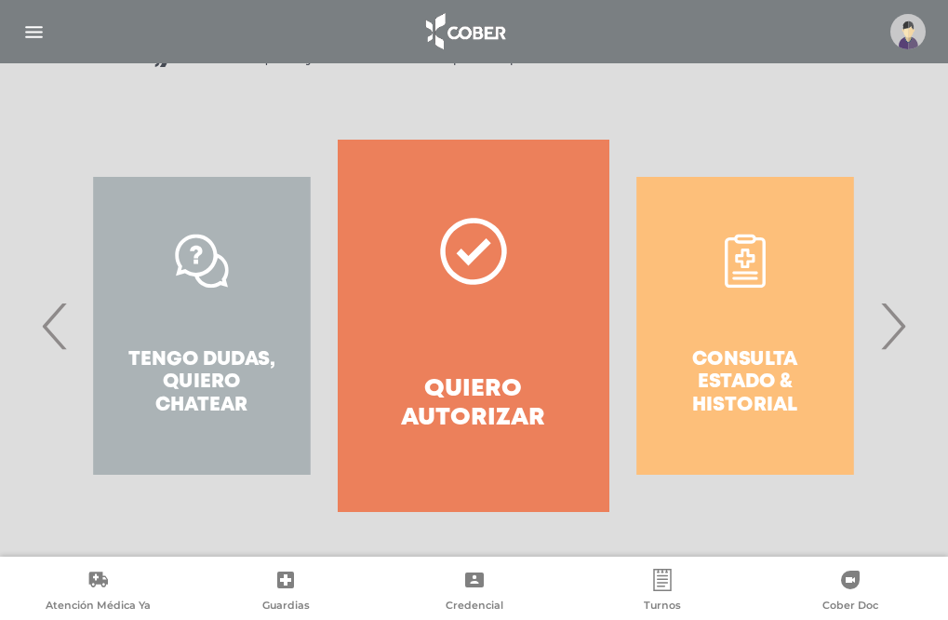
click at [715, 404] on div "Consulta estado & historial" at bounding box center [746, 326] width 272 height 372
drag, startPoint x: 705, startPoint y: 401, endPoint x: 666, endPoint y: 367, distance: 52.1
click at [701, 396] on div "Consulta estado & historial" at bounding box center [745, 326] width 272 height 372
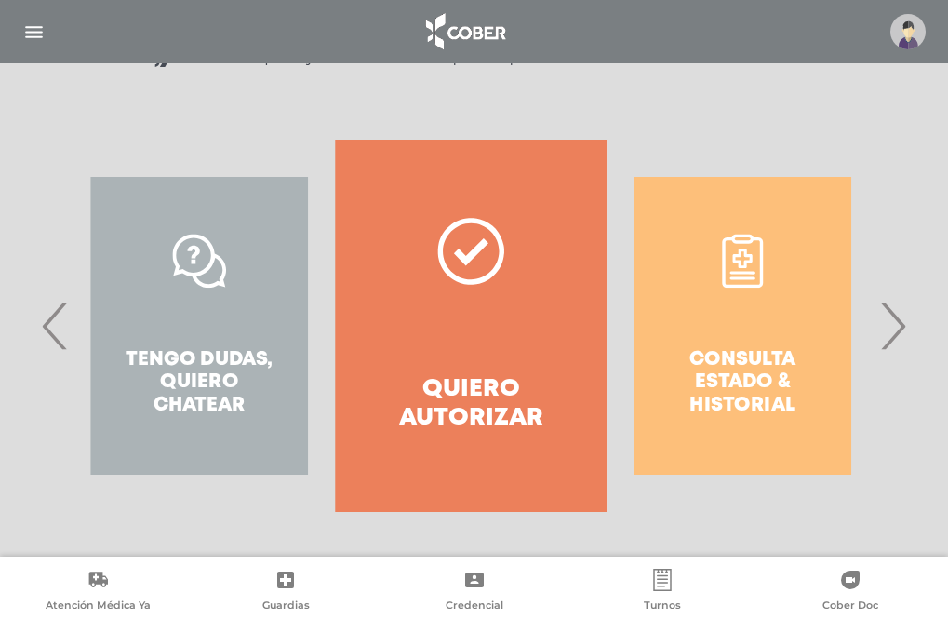
drag, startPoint x: 666, startPoint y: 367, endPoint x: 663, endPoint y: 317, distance: 49.5
click at [664, 343] on div "Consulta estado & historial" at bounding box center [743, 326] width 272 height 372
drag, startPoint x: 663, startPoint y: 317, endPoint x: 680, endPoint y: 263, distance: 56.8
click at [666, 302] on div "Consulta estado & historial" at bounding box center [742, 326] width 272 height 372
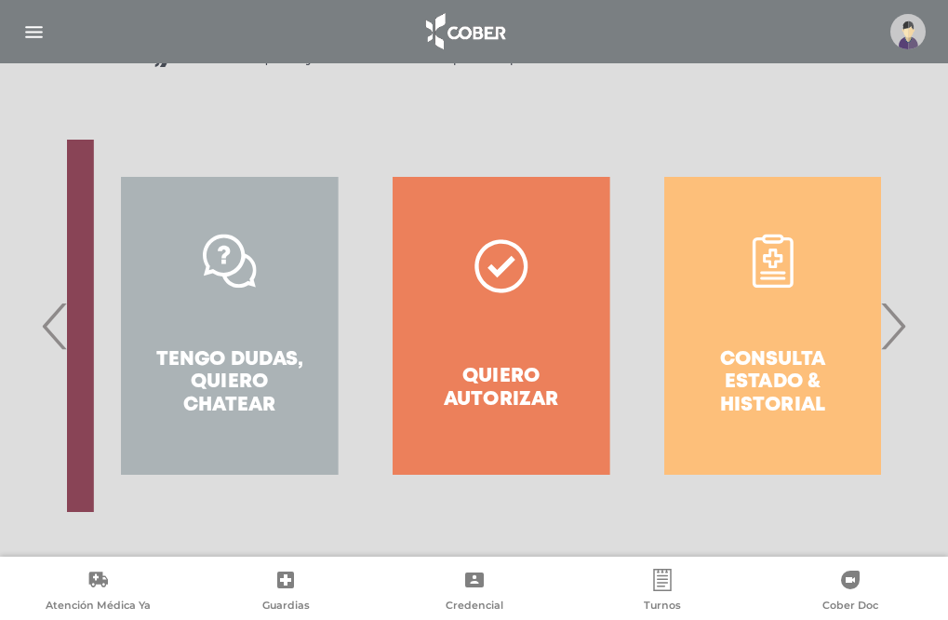
drag, startPoint x: 680, startPoint y: 263, endPoint x: 733, endPoint y: 266, distance: 53.1
click at [683, 257] on div "Consulta estado & historial Prácticas de autorización automática Tengo dudas, q…" at bounding box center [908, 326] width 2715 height 372
